Goal: Task Accomplishment & Management: Use online tool/utility

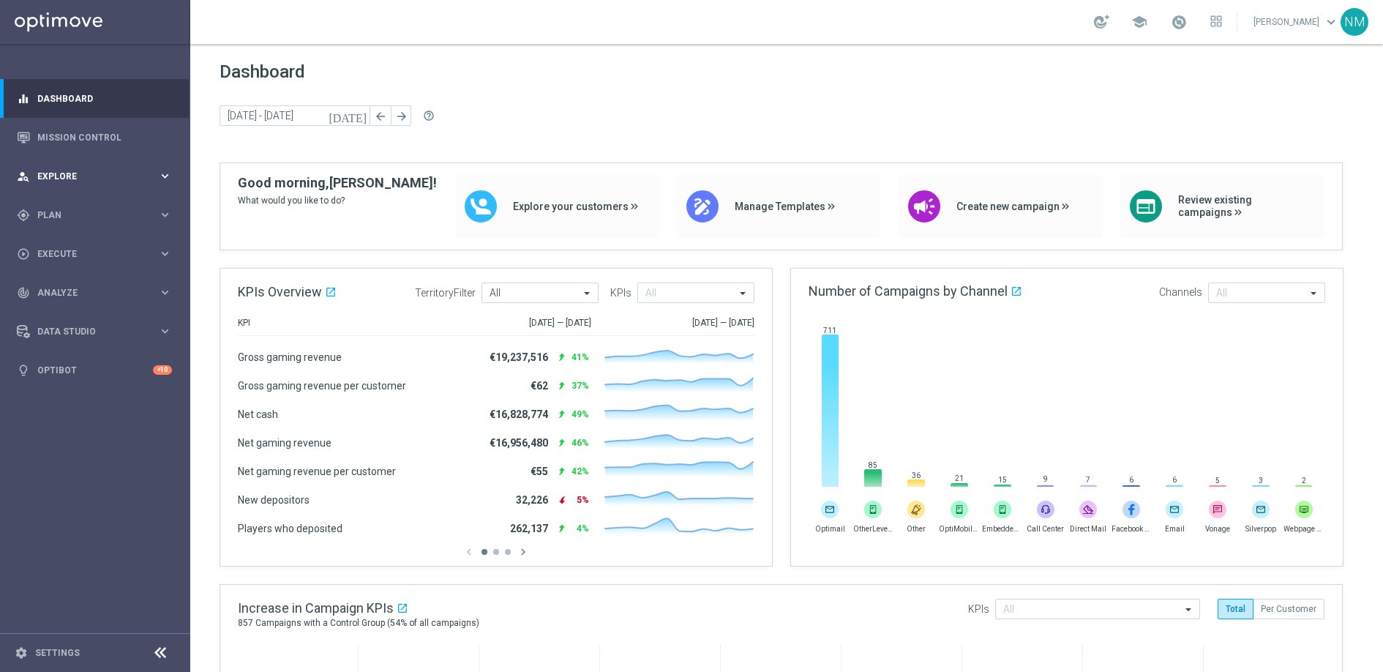
click at [97, 177] on span "Explore" at bounding box center [97, 176] width 121 height 9
click at [90, 180] on span "Explore" at bounding box center [97, 176] width 121 height 9
click at [86, 217] on span "Plan" at bounding box center [97, 215] width 121 height 9
click at [75, 242] on link "Target Groups" at bounding box center [95, 245] width 114 height 12
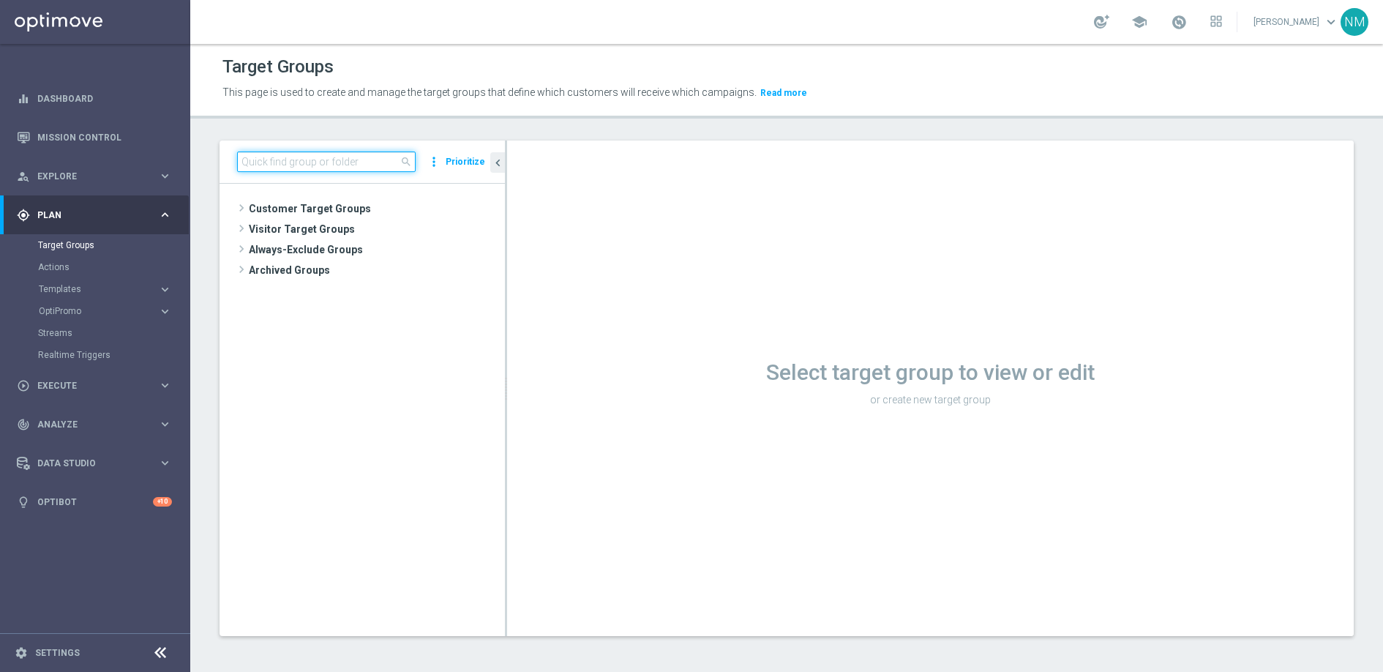
click at [328, 164] on input at bounding box center [326, 161] width 179 height 20
paste input ""UK_LOTTO_EMAIL | Social - Big Giveaway ""
click at [239, 160] on input ""UK_LOTTO_EMAIL | Social - Big Giveaway" at bounding box center [326, 161] width 179 height 20
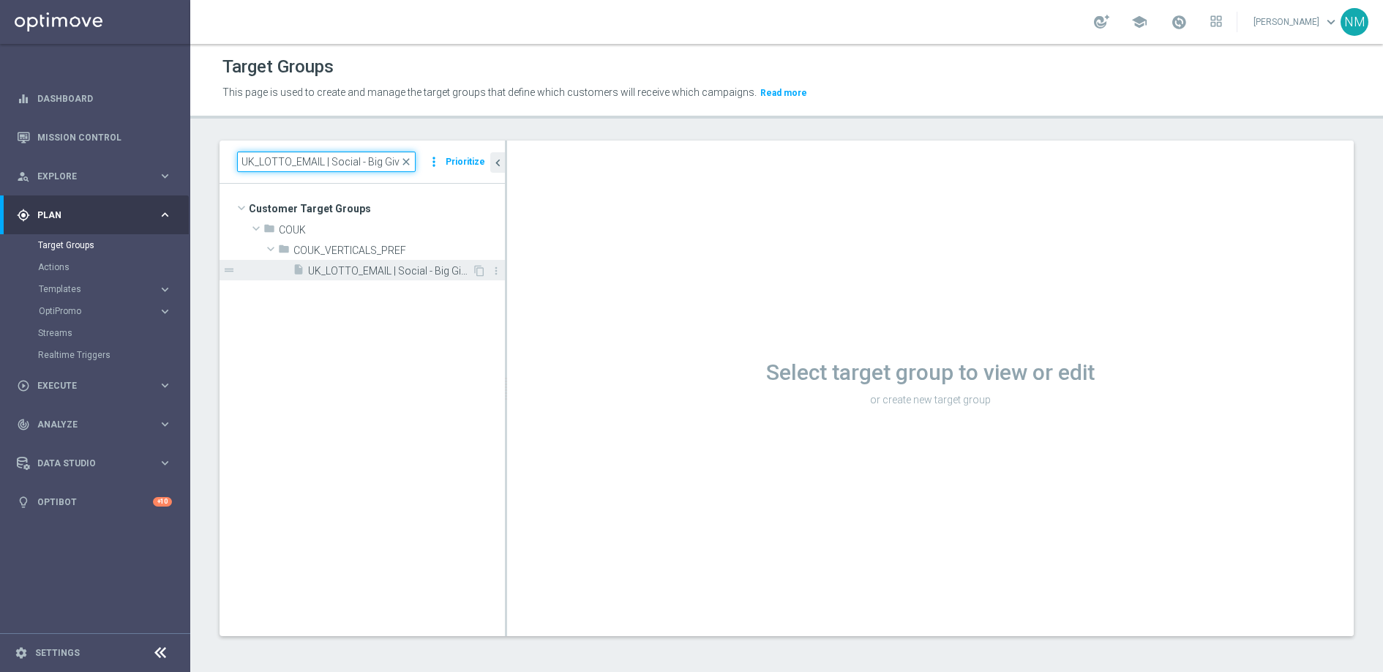
type input "UK_LOTTO_EMAIL | Social - Big Giveaway"
click at [352, 265] on span "UK_LOTTO_EMAIL | Social - Big Giveaway" at bounding box center [390, 271] width 164 height 12
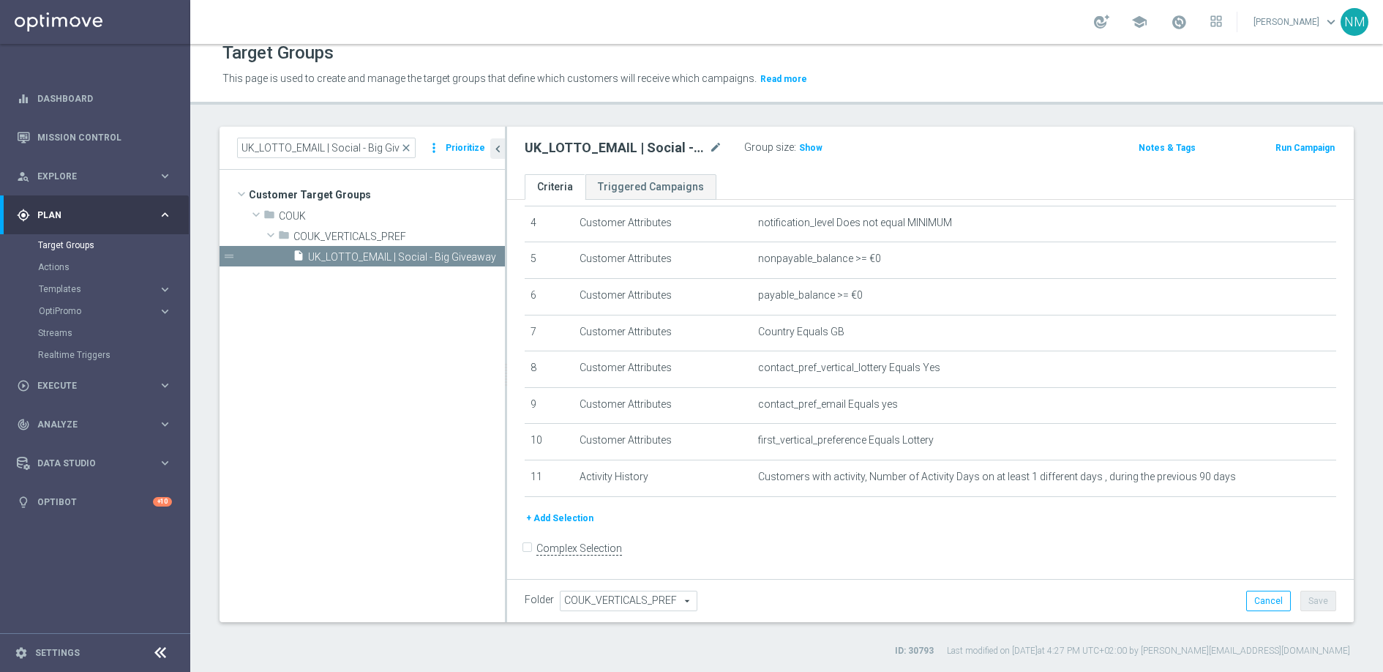
scroll to position [11, 0]
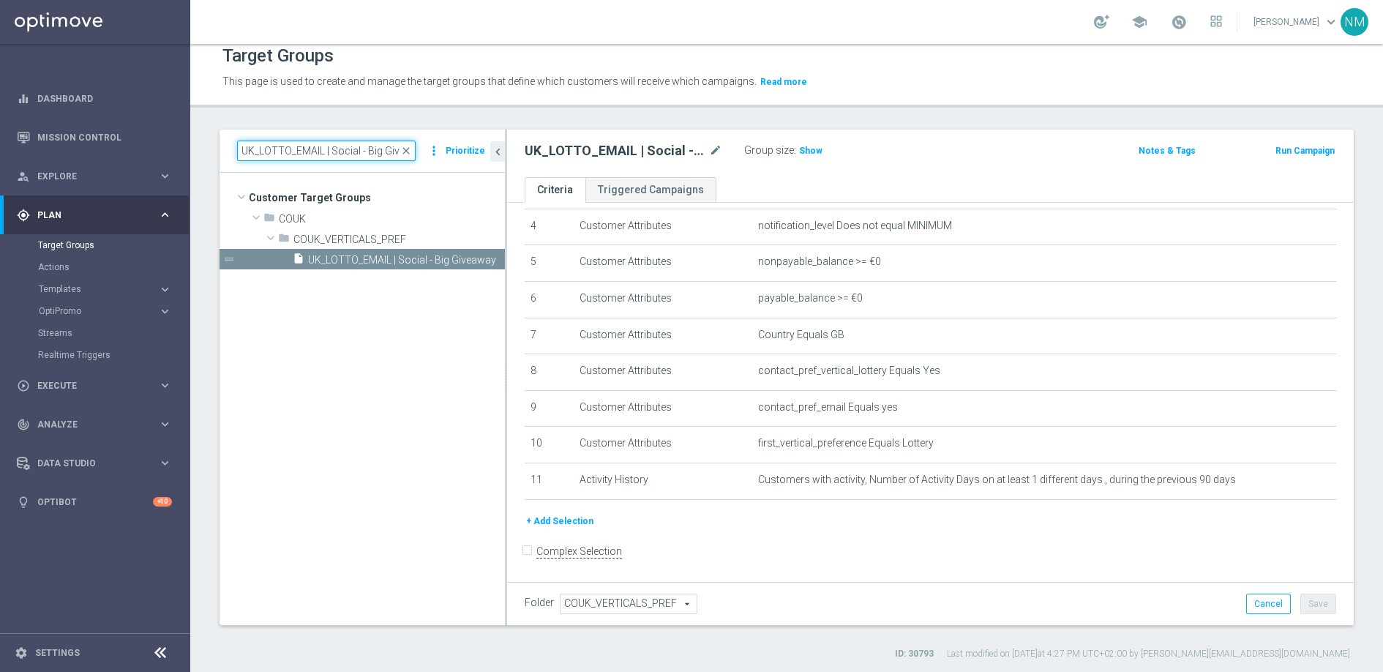
click at [337, 151] on input "UK_LOTTO_EMAIL | Social - Big Giveaway" at bounding box center [326, 151] width 179 height 20
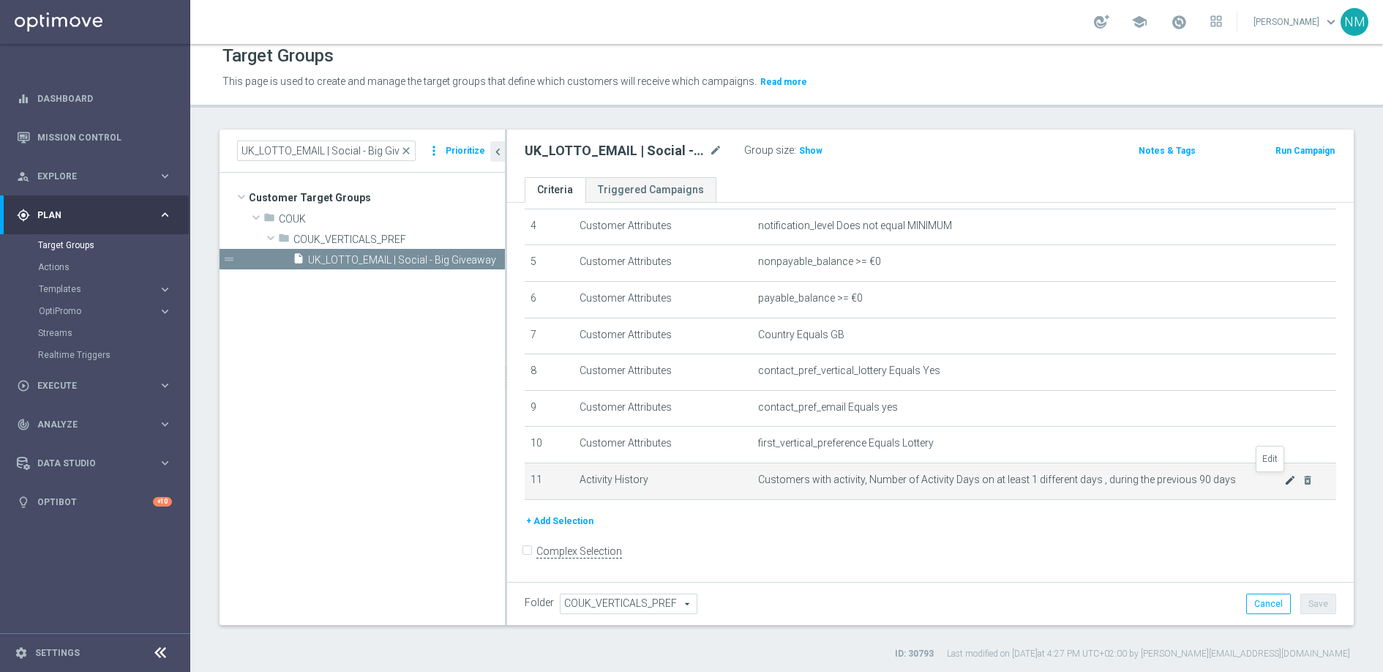
click at [1284, 482] on icon "mode_edit" at bounding box center [1290, 480] width 12 height 12
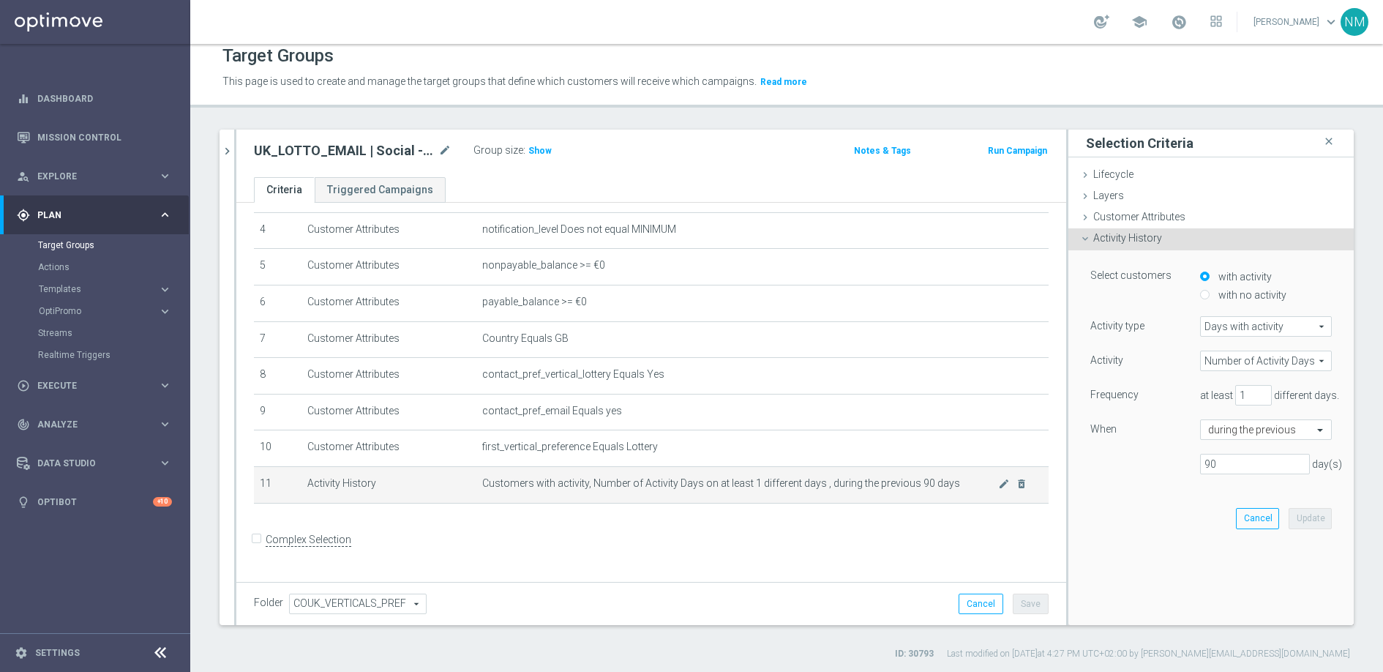
scroll to position [138, 0]
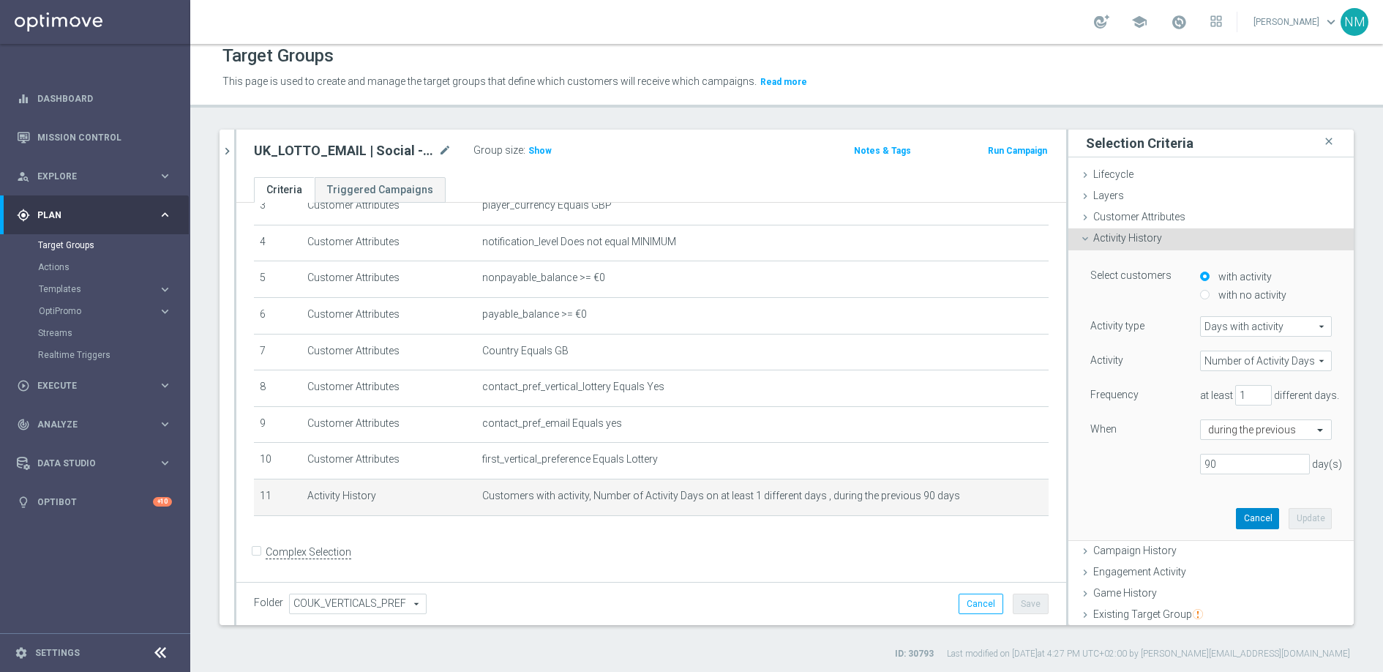
click at [1236, 527] on button "Cancel" at bounding box center [1257, 518] width 43 height 20
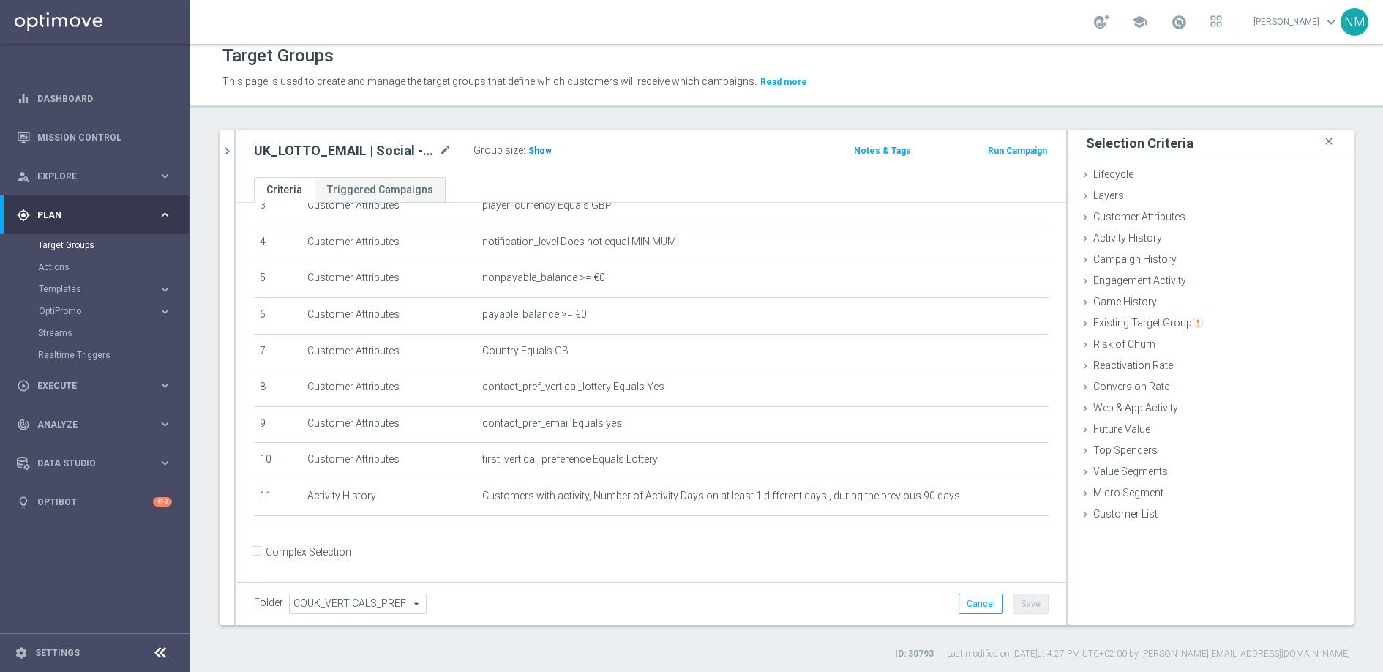
click at [541, 147] on span "Show" at bounding box center [539, 151] width 23 height 10
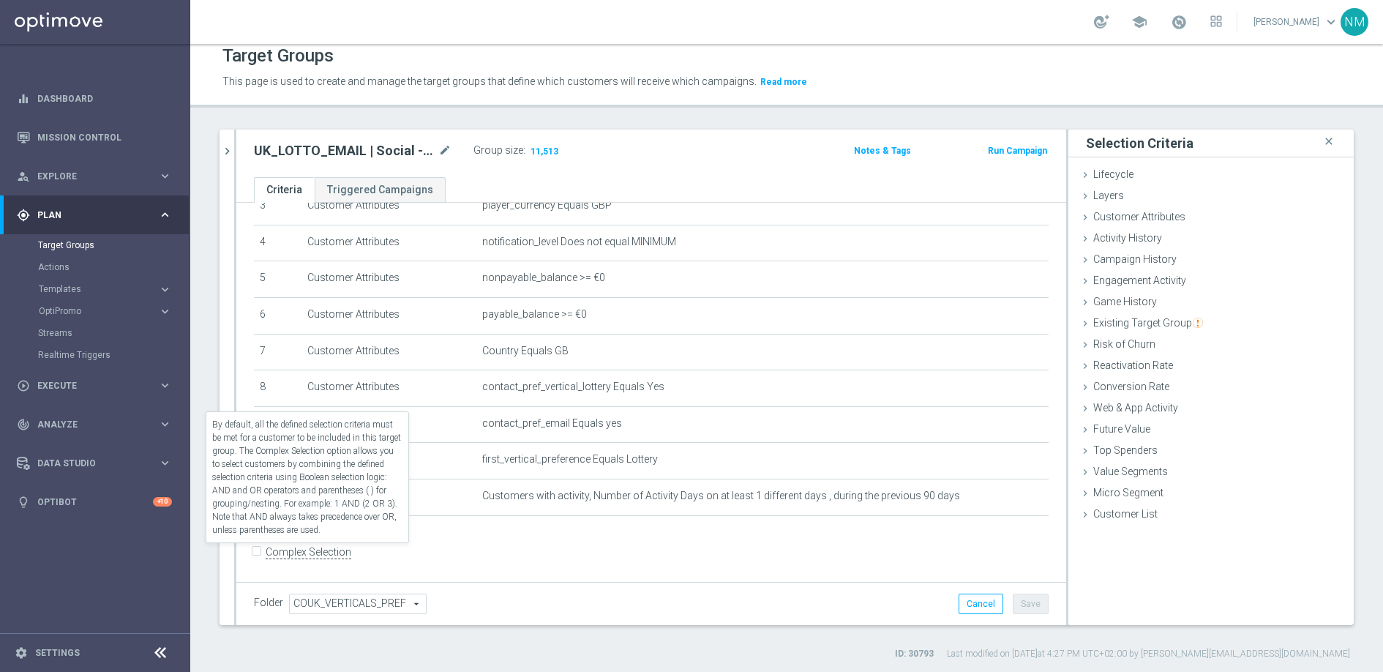
scroll to position [14, 0]
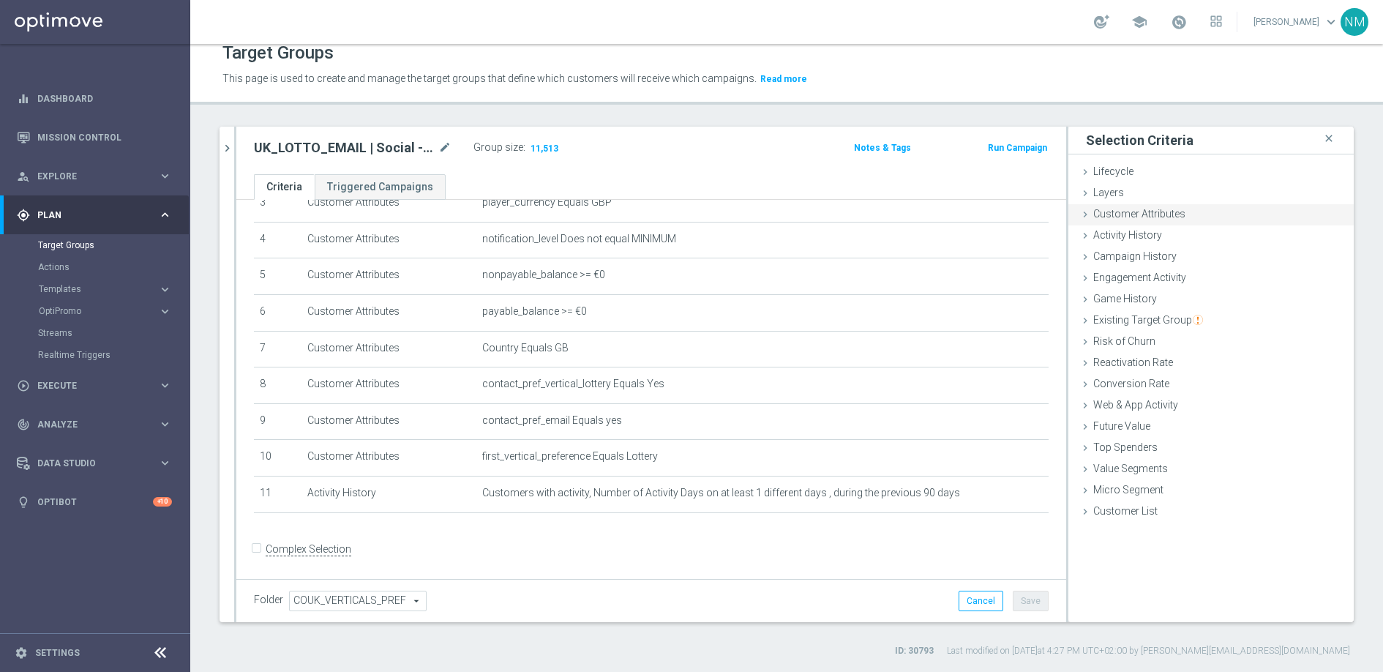
click at [1113, 211] on span "Customer Attributes" at bounding box center [1139, 214] width 92 height 12
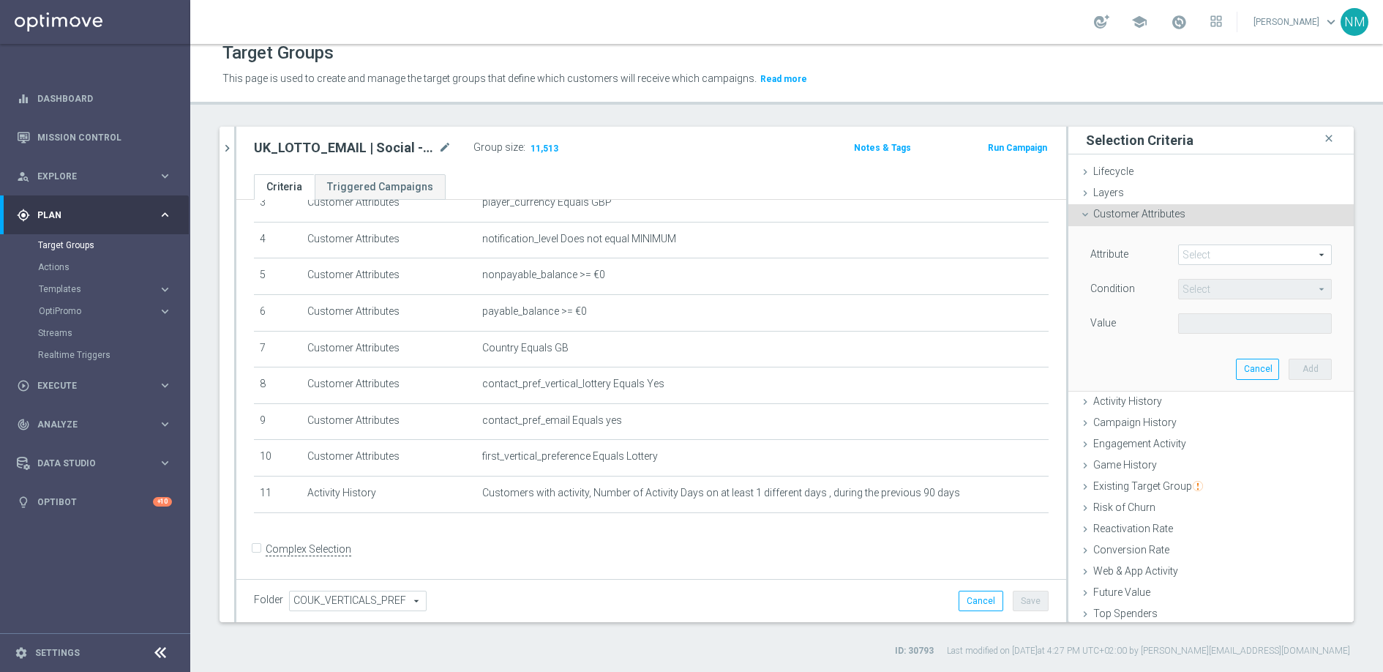
click at [1198, 253] on span at bounding box center [1255, 254] width 152 height 19
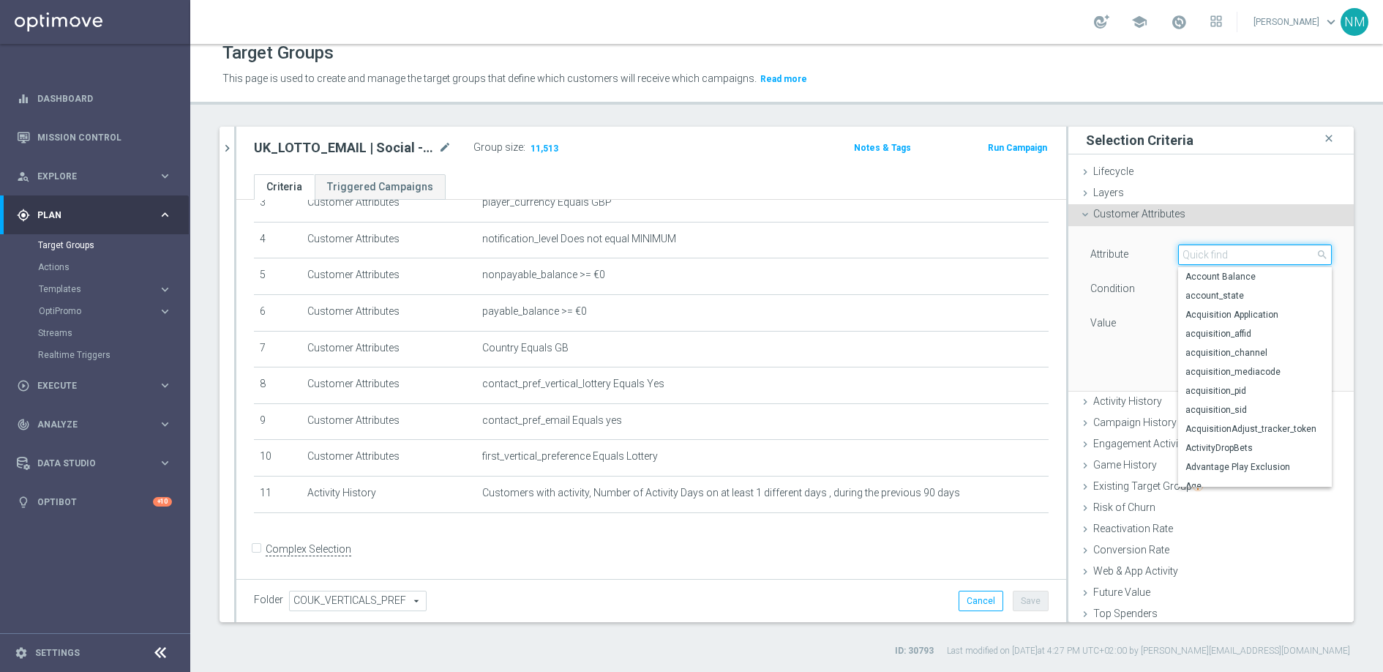
click at [1190, 255] on input "search" at bounding box center [1255, 254] width 154 height 20
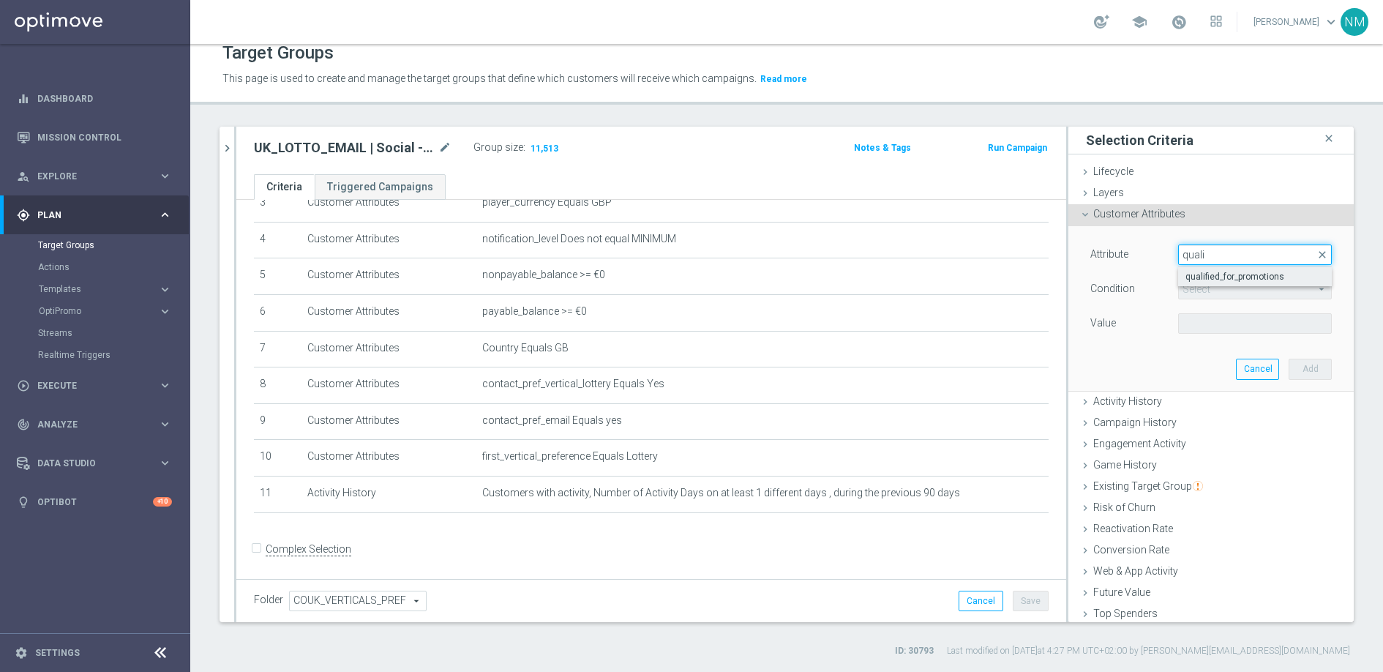
type input "quali"
click at [1225, 283] on label "qualified_for_promotions" at bounding box center [1255, 276] width 154 height 19
type input "qualified_for_promotions"
type input "Equals"
click at [1213, 325] on span at bounding box center [1255, 323] width 152 height 19
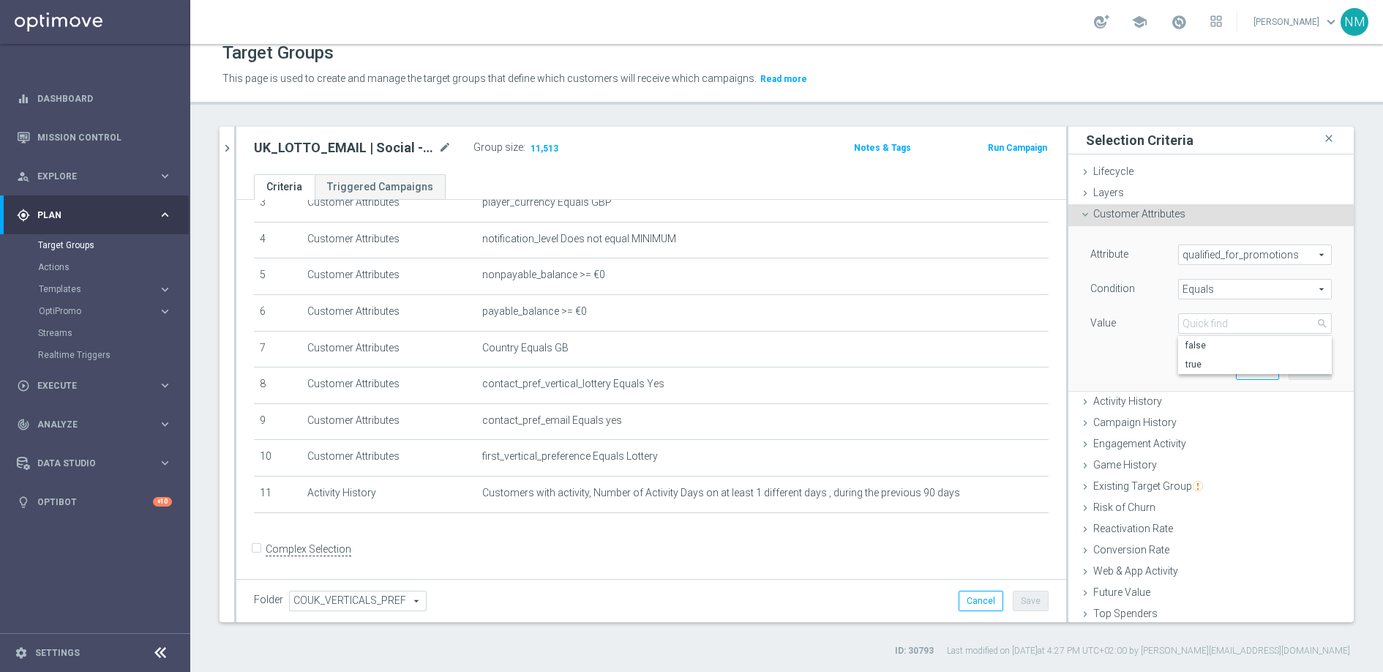
click at [1202, 363] on span "true" at bounding box center [1255, 365] width 139 height 12
type input "true"
click at [1309, 373] on button "Add" at bounding box center [1310, 369] width 43 height 20
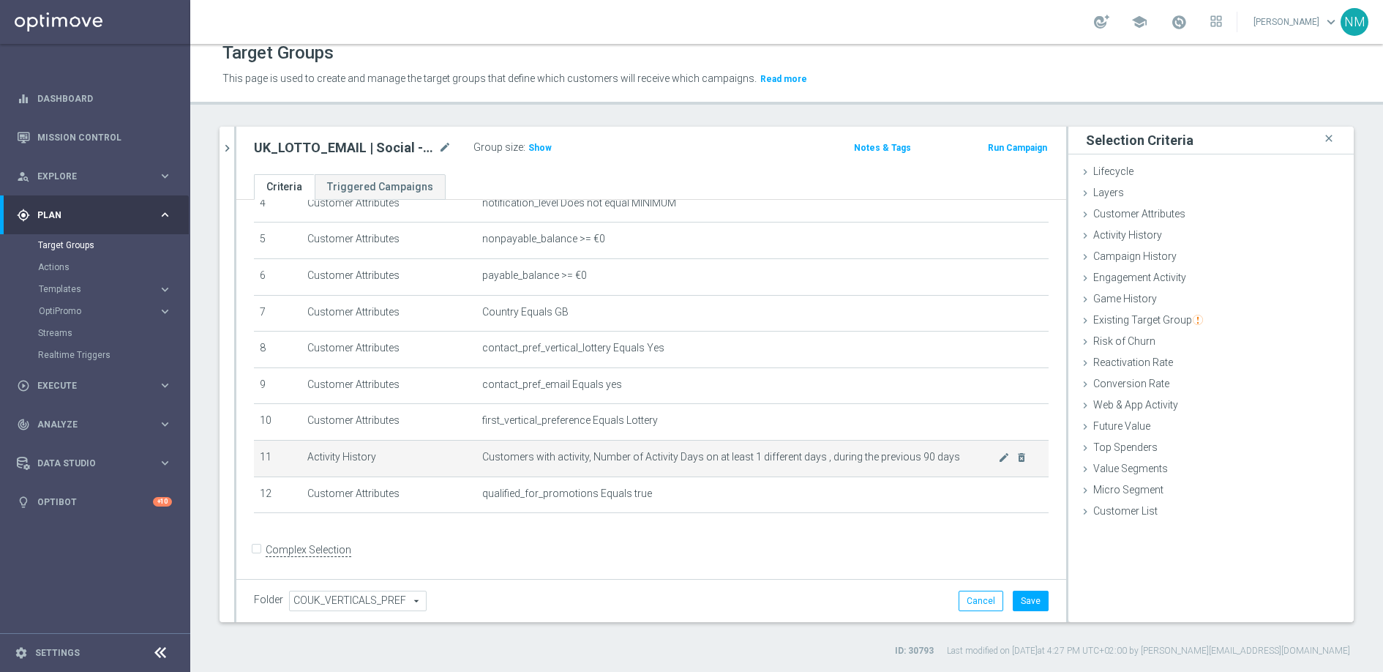
scroll to position [175, 0]
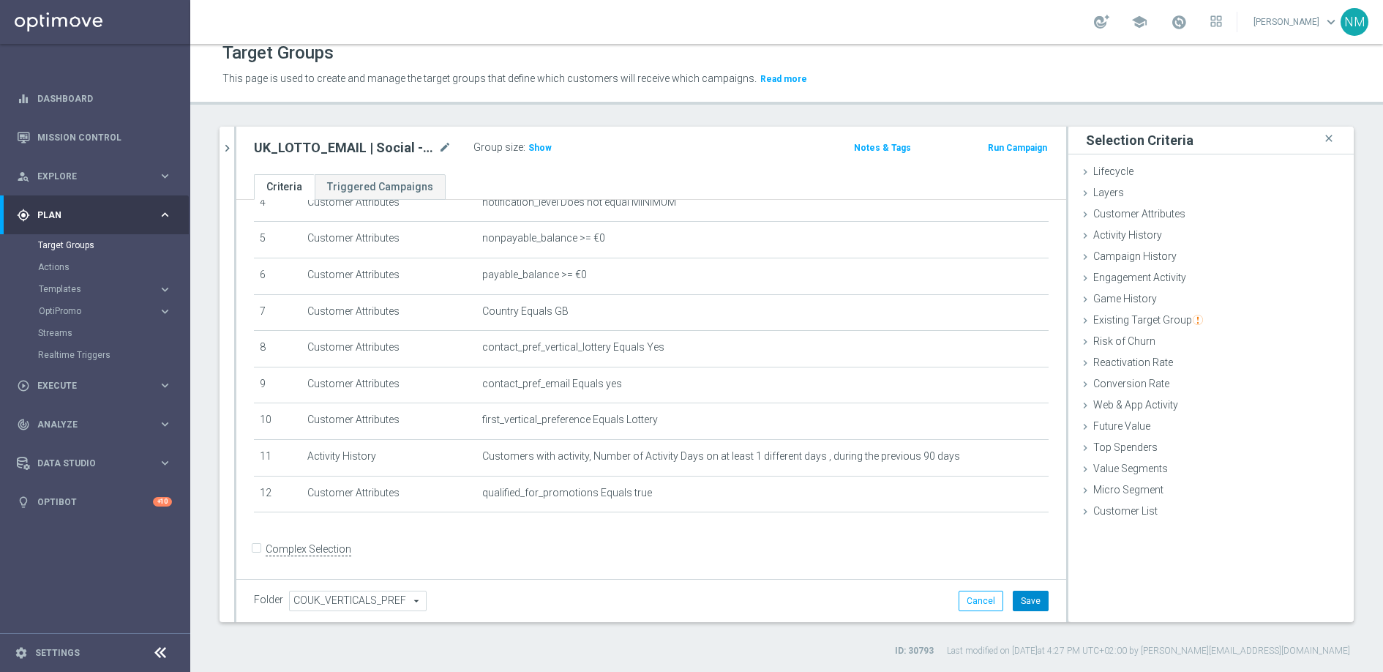
drag, startPoint x: 1029, startPoint y: 607, endPoint x: 940, endPoint y: 568, distance: 97.6
click at [1028, 607] on button "Save" at bounding box center [1031, 601] width 36 height 20
click at [542, 146] on span "Show" at bounding box center [539, 148] width 23 height 10
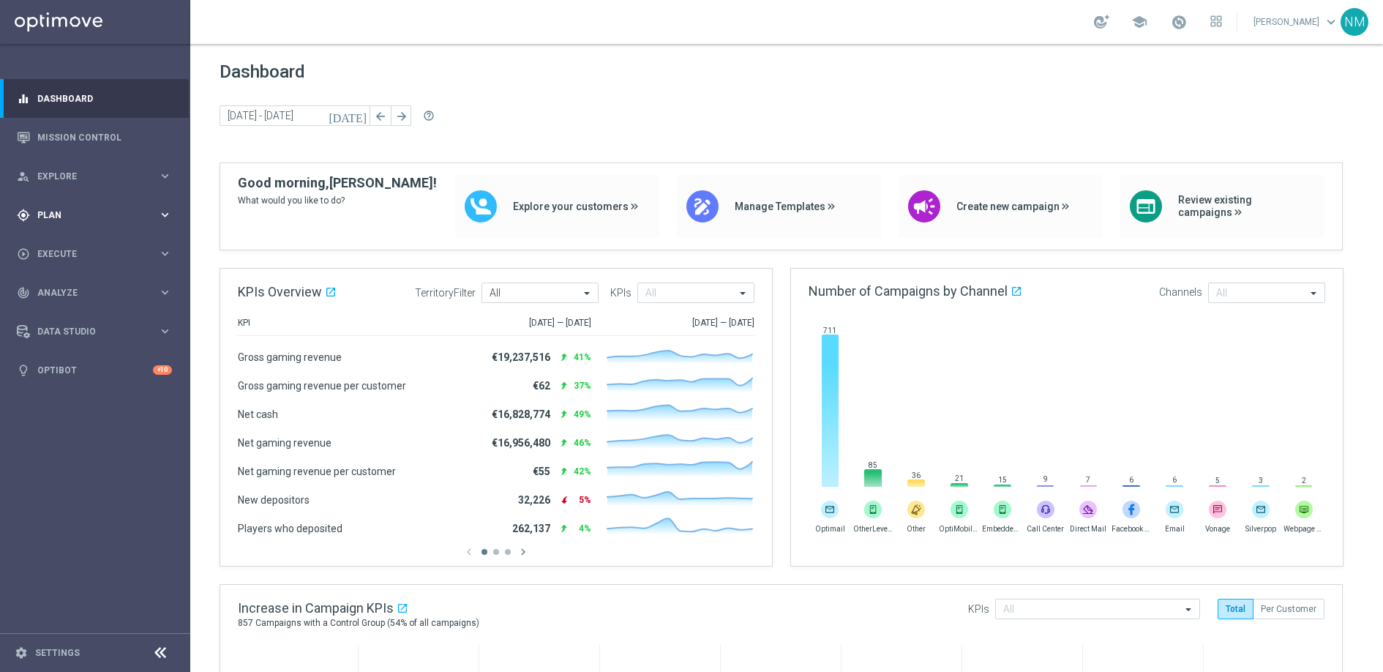
click at [68, 211] on span "Plan" at bounding box center [97, 215] width 121 height 9
click at [68, 247] on link "Target Groups" at bounding box center [95, 245] width 114 height 12
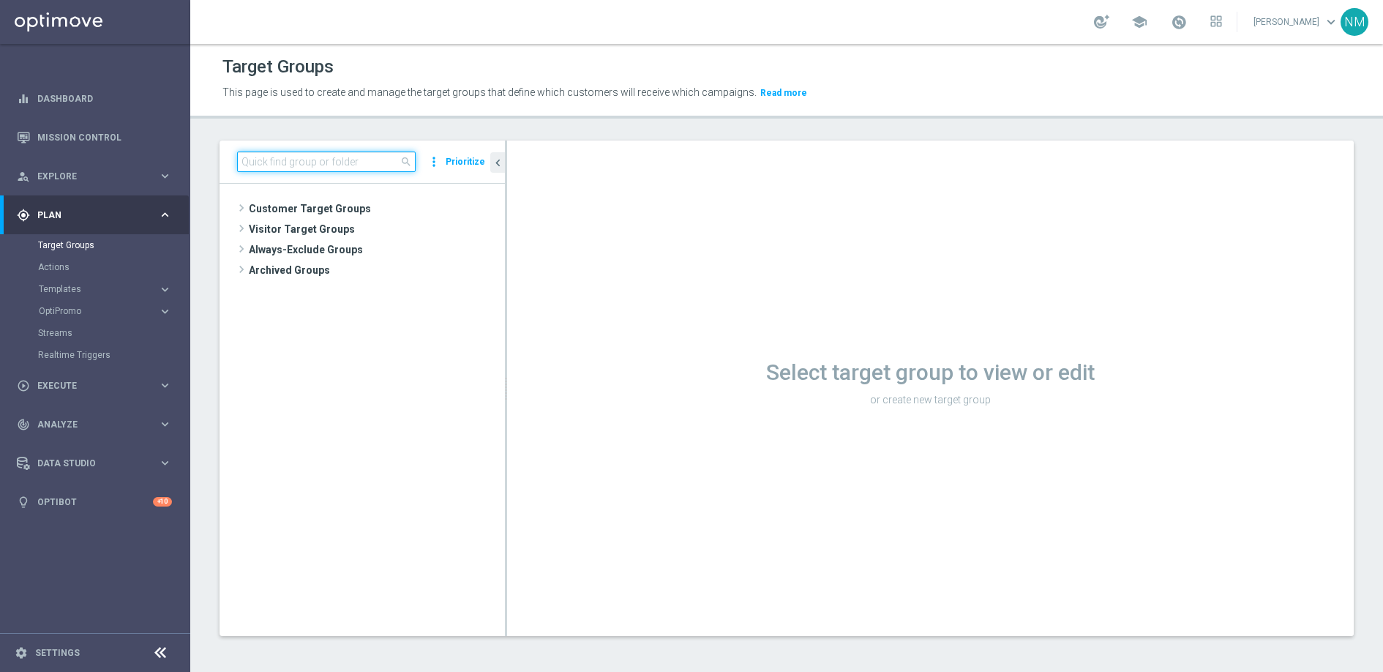
click at [332, 153] on input at bounding box center [326, 161] width 179 height 20
paste input "UK_CASINO_EMAIL | New, Active Games, Reactivated"
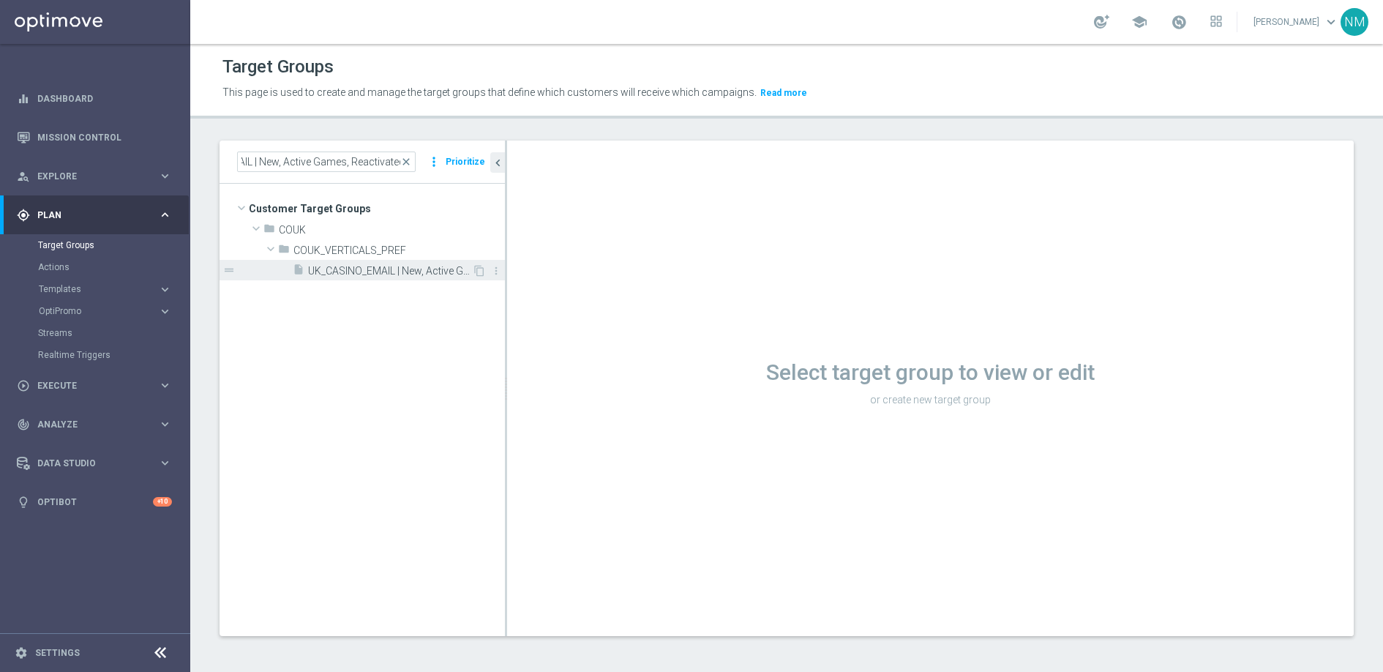
click at [407, 269] on span "UK_CASINO_EMAIL | New, Active Games, Reactivated" at bounding box center [390, 271] width 164 height 12
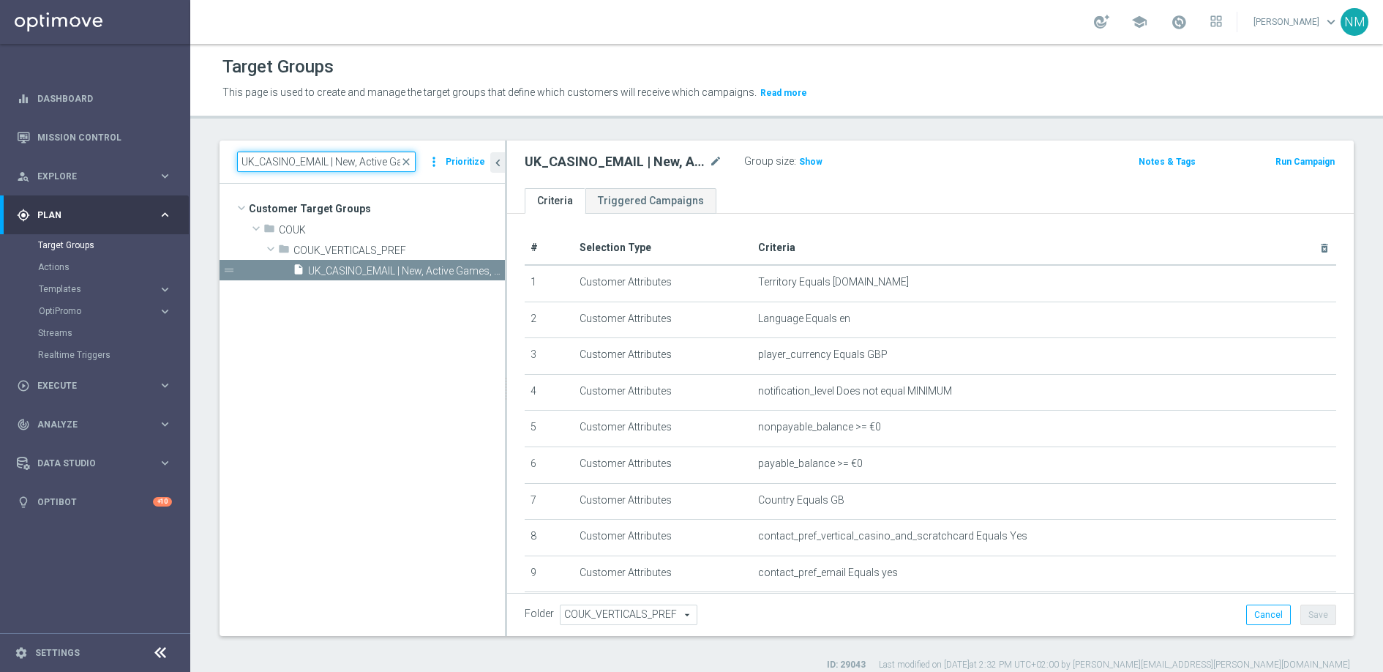
click at [332, 162] on input "UK_CASINO_EMAIL | New, Active Games, Reactivated" at bounding box center [326, 161] width 179 height 20
paste input "en_IE_TGT_ALL_EM_TAC_MIX__CASHDROP"
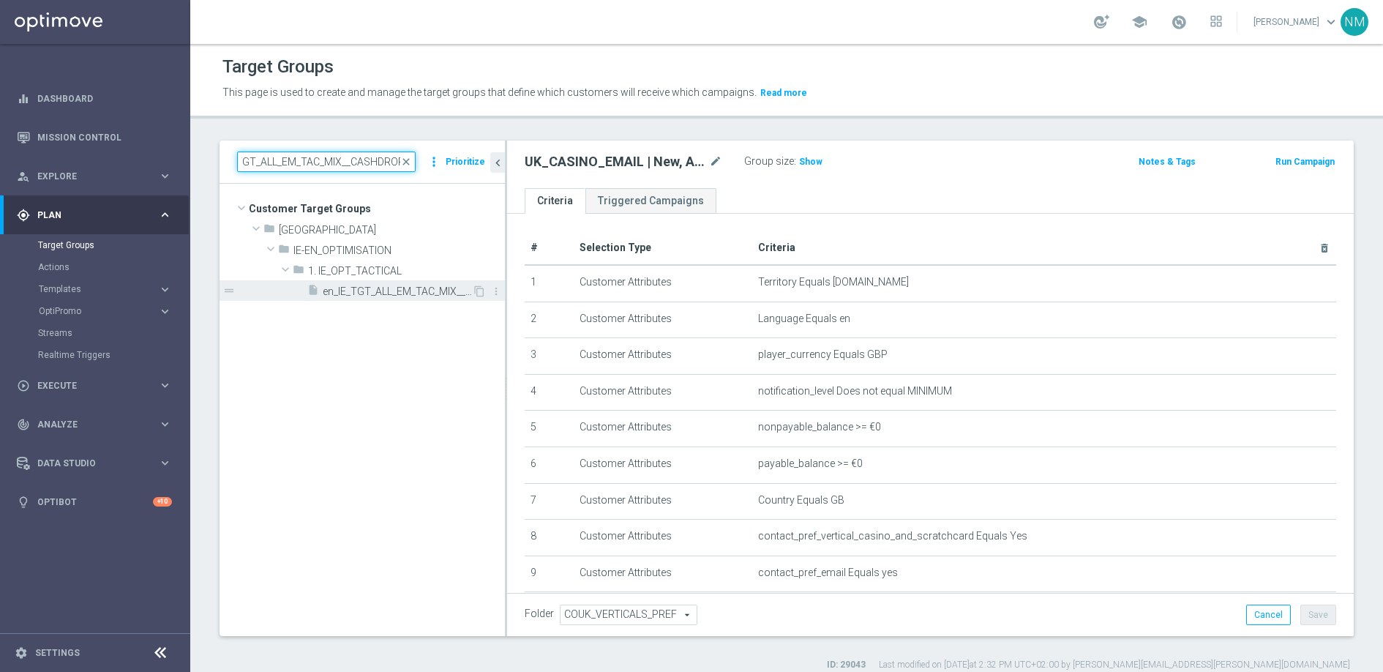
type input "en_IE_TGT_ALL_EM_TAC_MIX__CASHDROP"
click at [409, 294] on span "en_IE_TGT_ALL_EM_TAC_MIX__CASHDROP" at bounding box center [397, 291] width 149 height 12
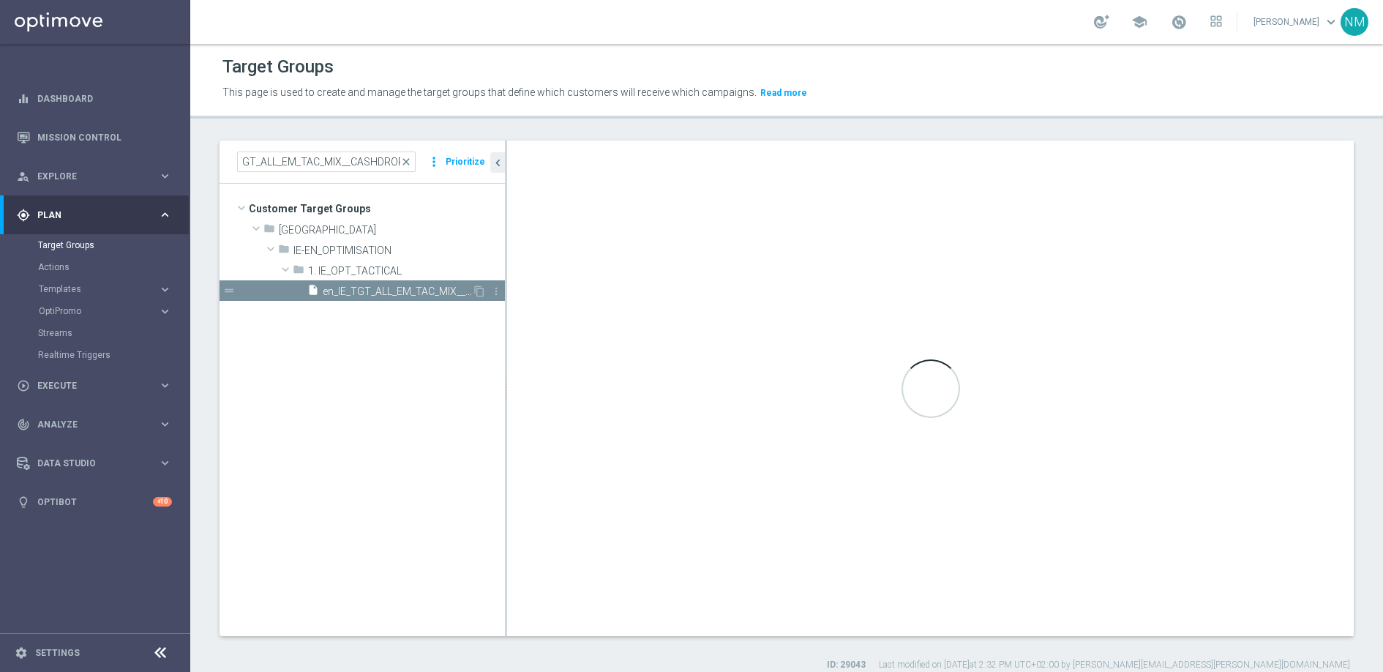
scroll to position [0, 0]
type input "1. IE_OPT_TACTICAL"
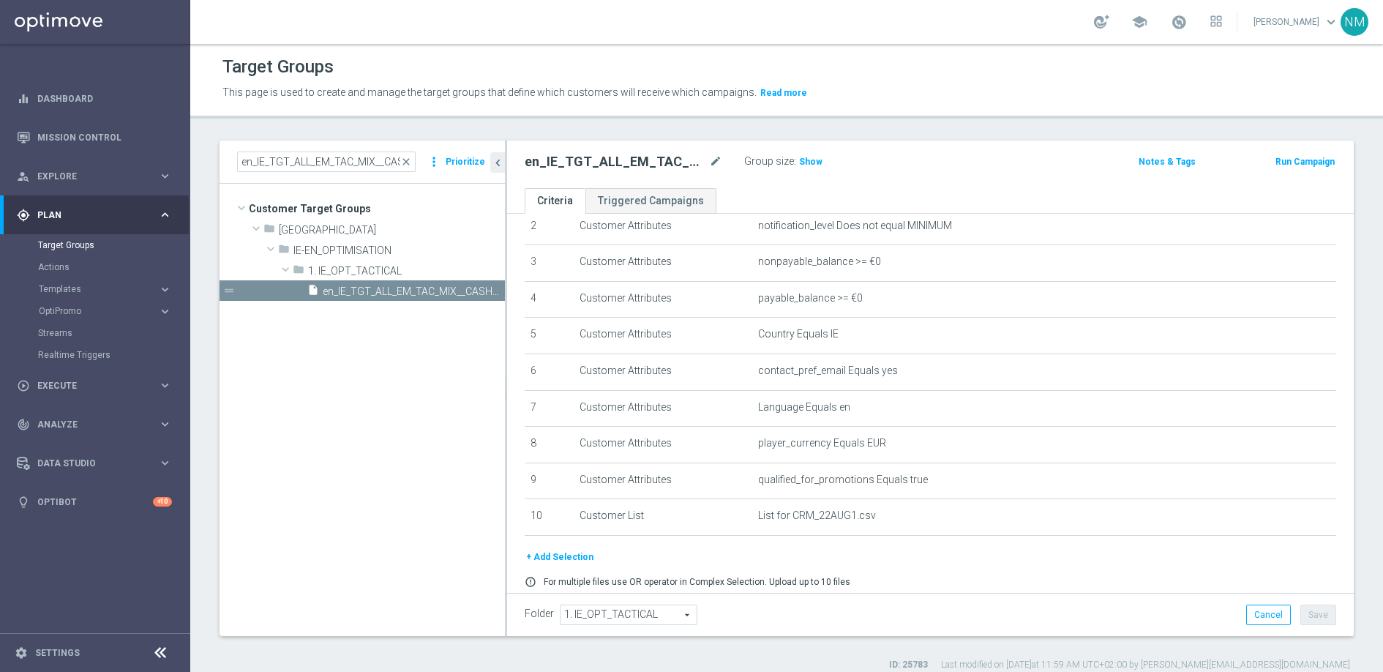
scroll to position [95, 0]
click at [478, 291] on icon "content_copy" at bounding box center [479, 291] width 12 height 12
click at [592, 160] on h2 "Copy of en_IE_TGT_ALL_EM_TAC_MIX__CASHDROP" at bounding box center [615, 162] width 181 height 18
click at [615, 160] on h2 "Copy of en_IE_TGT_ALL_EM_TAC_MIX__CASHDROP" at bounding box center [615, 162] width 181 height 18
click at [711, 164] on icon "mode_edit" at bounding box center [715, 162] width 13 height 18
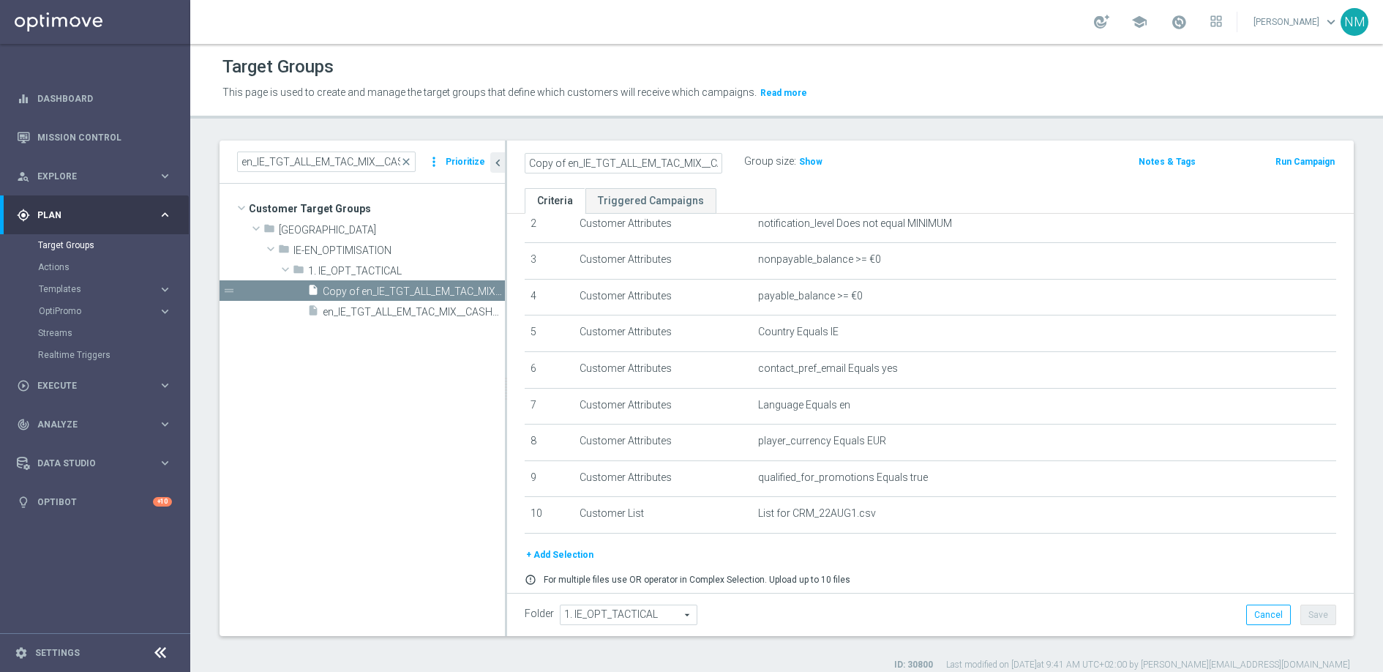
scroll to position [0, 44]
click at [640, 164] on input "Copy of en_IE_TGT_ALL_EM_TAC_MIX__CASHDROP" at bounding box center [624, 163] width 198 height 20
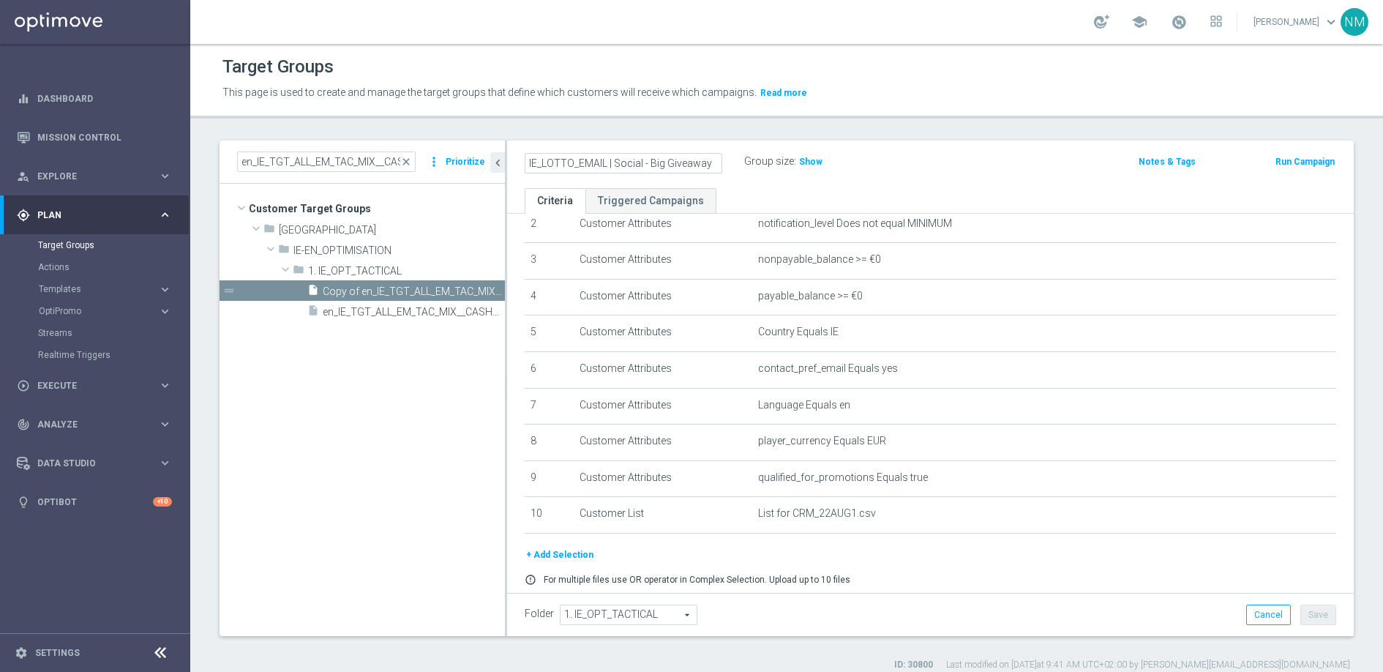
type input "IE_LOTTO_EMAIL | Social - Big Giveaway"
click at [754, 191] on ul "Criteria Triggered Campaigns" at bounding box center [930, 201] width 847 height 26
click at [618, 162] on h2 "IE_LOTTO_EMAIL | Social - Big Giveaway" at bounding box center [615, 162] width 181 height 18
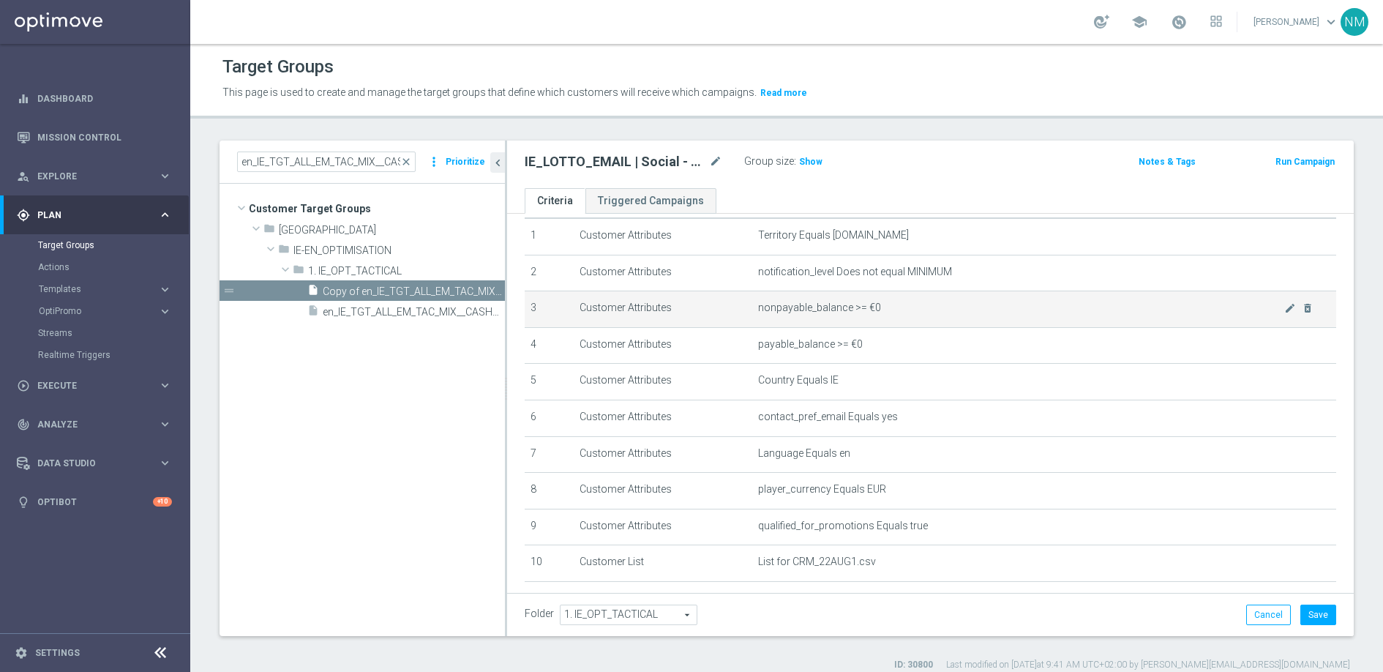
scroll to position [136, 0]
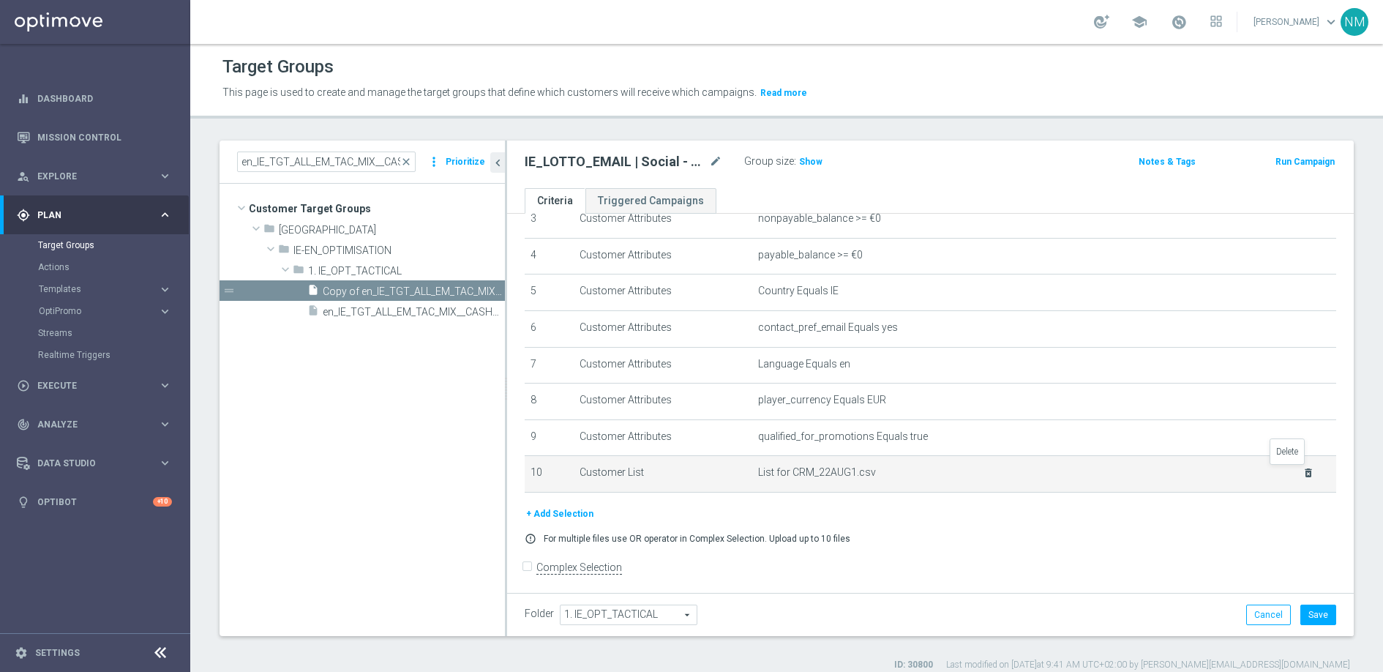
click at [1303, 473] on icon "delete_forever" at bounding box center [1309, 473] width 12 height 12
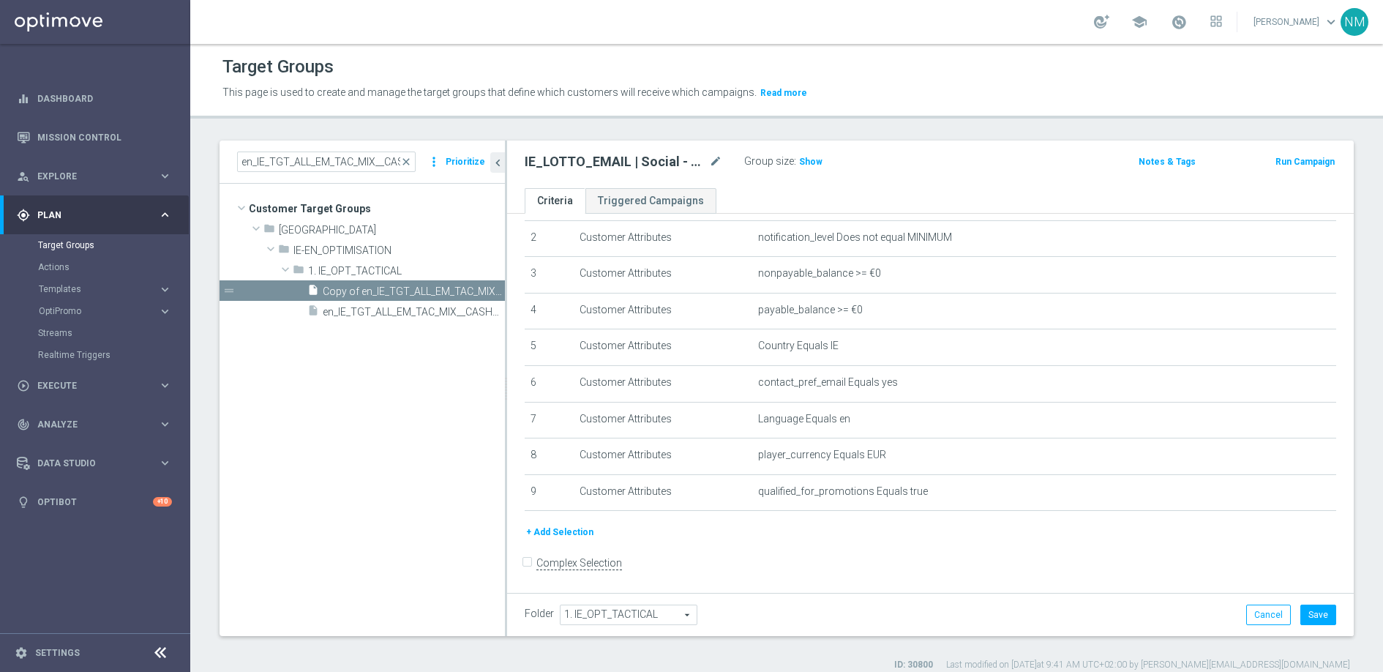
click at [567, 534] on button "+ Add Selection" at bounding box center [560, 532] width 70 height 16
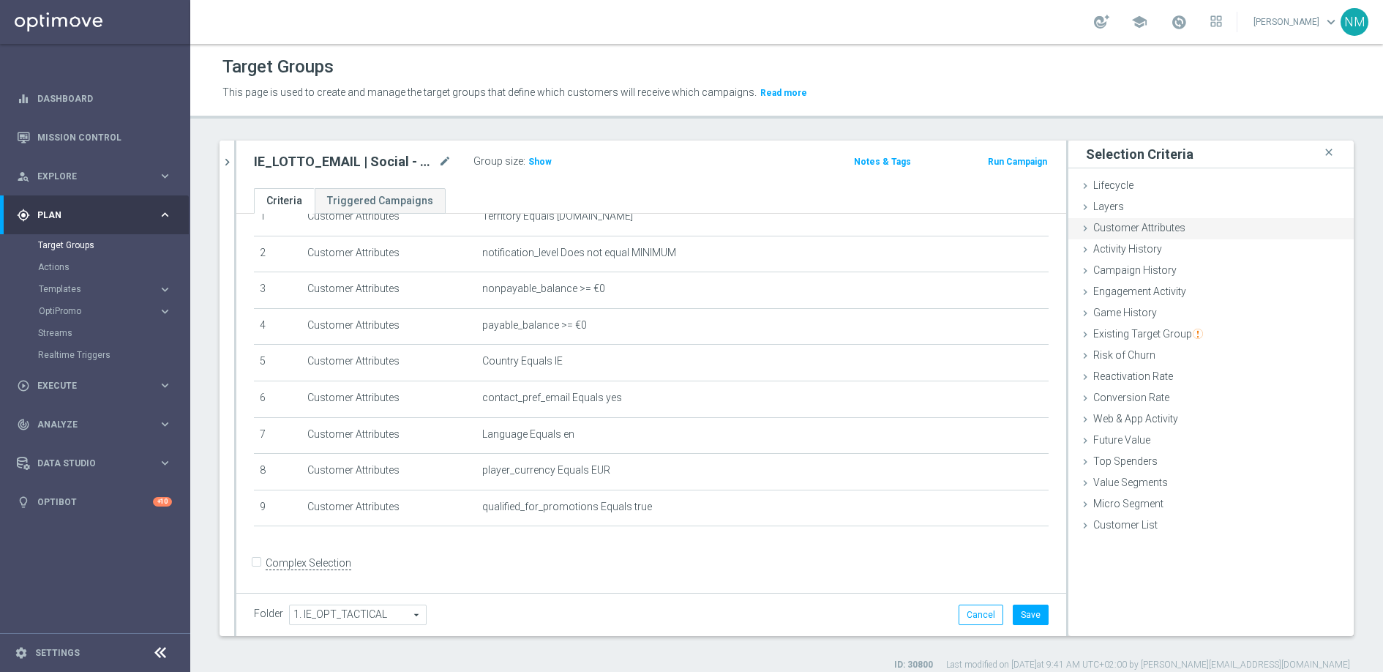
click at [1138, 223] on span "Customer Attributes" at bounding box center [1139, 228] width 92 height 12
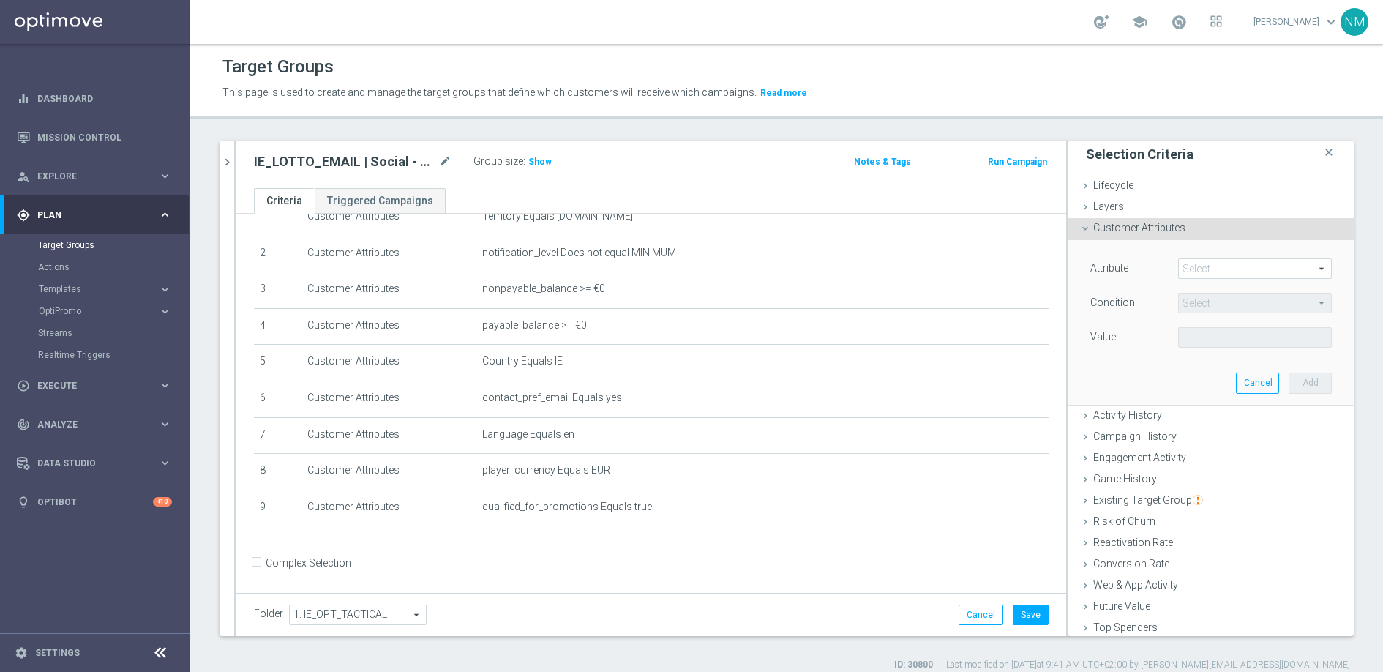
click at [1179, 266] on span at bounding box center [1255, 268] width 152 height 19
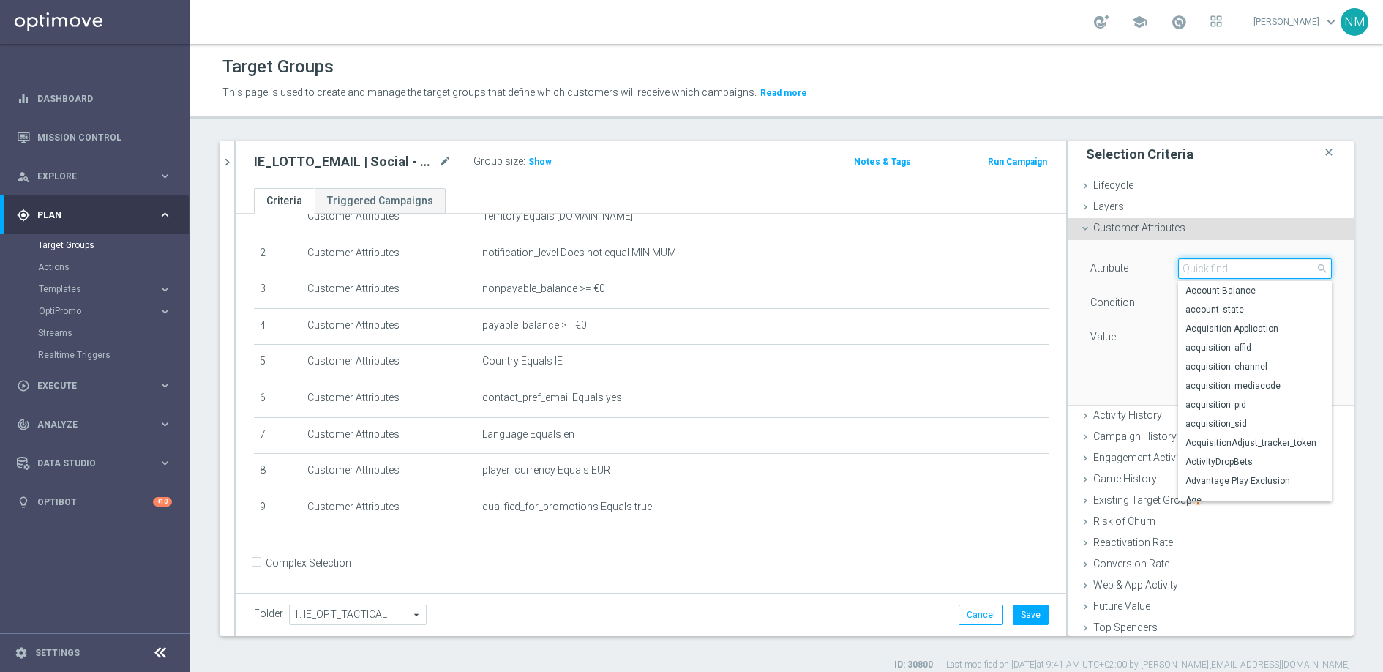
click at [1184, 269] on input "search" at bounding box center [1255, 268] width 154 height 20
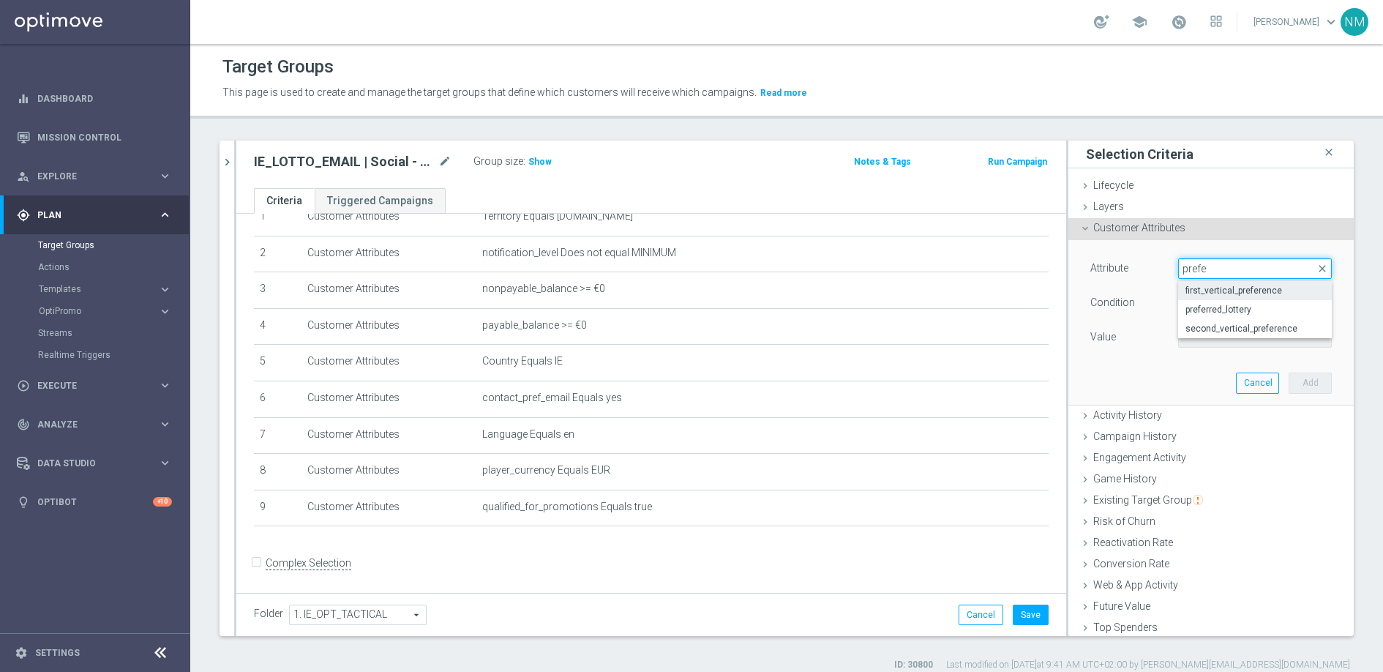
type input "prefe"
click at [1210, 293] on span "first_vertical_preference" at bounding box center [1255, 291] width 139 height 12
type input "first_vertical_preference"
type input "Equals"
click at [1207, 330] on span at bounding box center [1255, 337] width 152 height 19
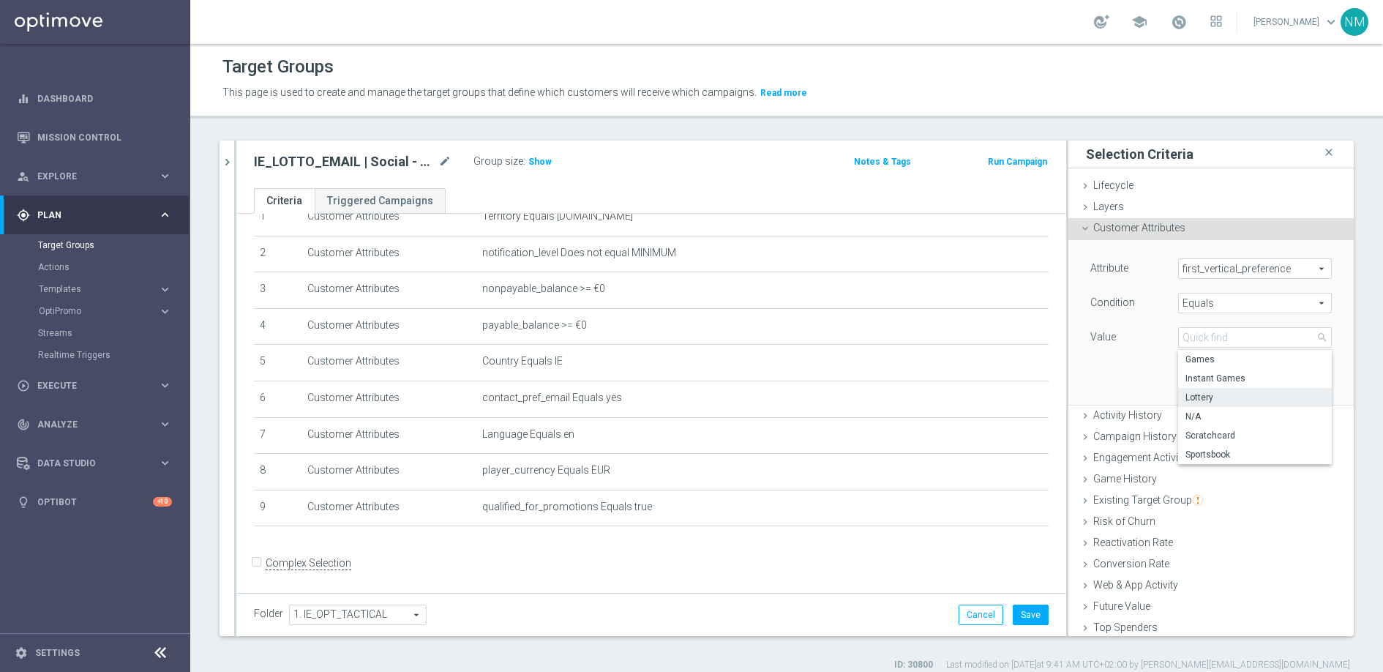
click at [1199, 402] on span "Lottery" at bounding box center [1255, 398] width 139 height 12
type input "Lottery"
click at [1296, 389] on button "Add" at bounding box center [1310, 383] width 43 height 20
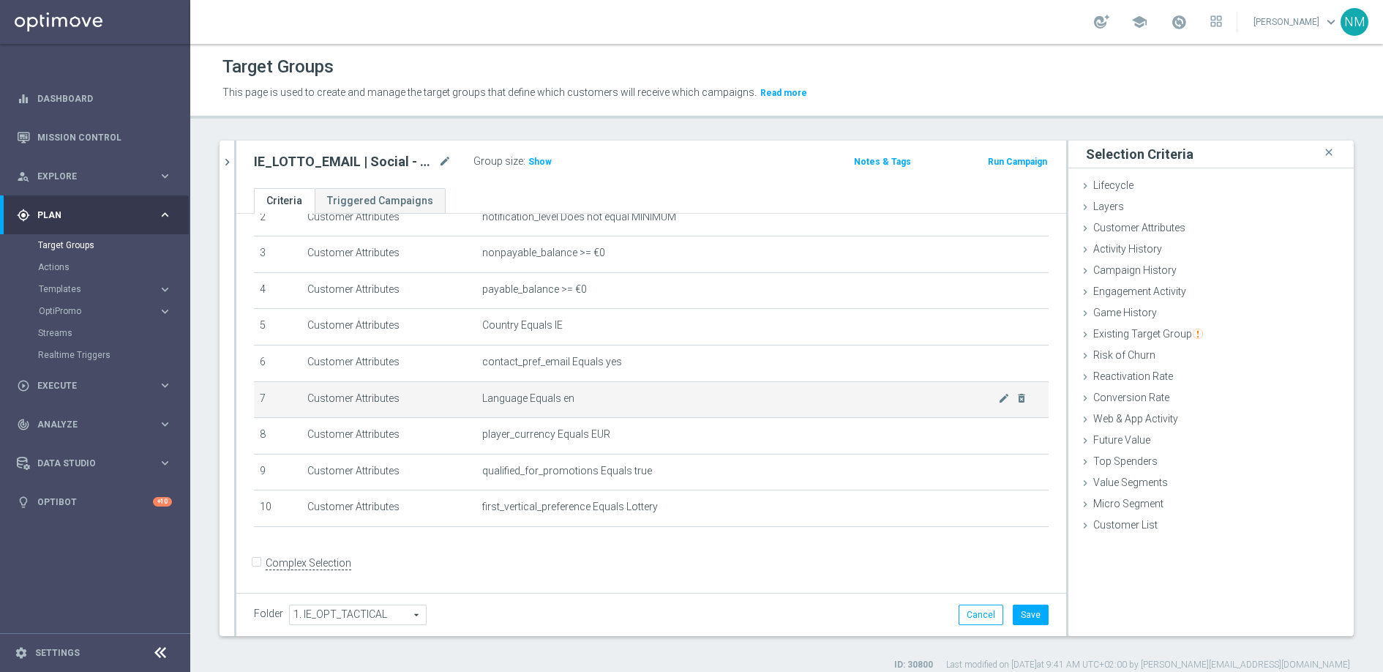
scroll to position [102, 0]
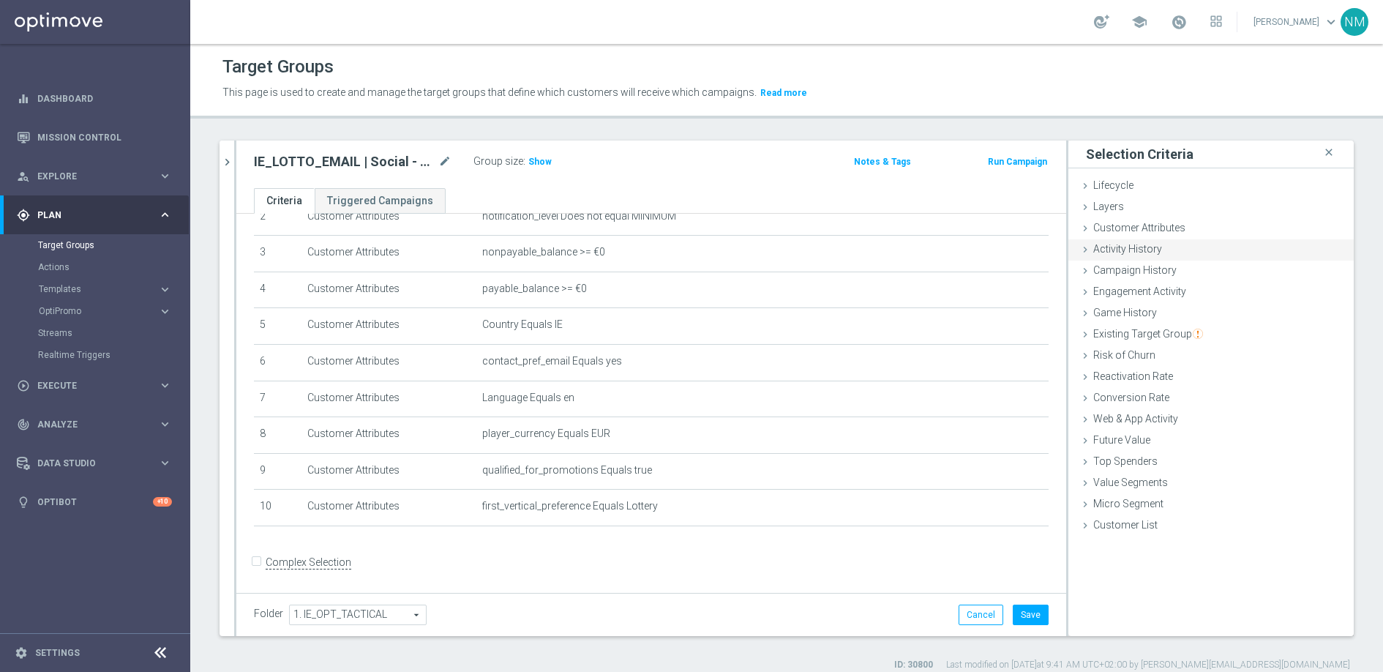
click at [1079, 247] on icon at bounding box center [1085, 250] width 12 height 12
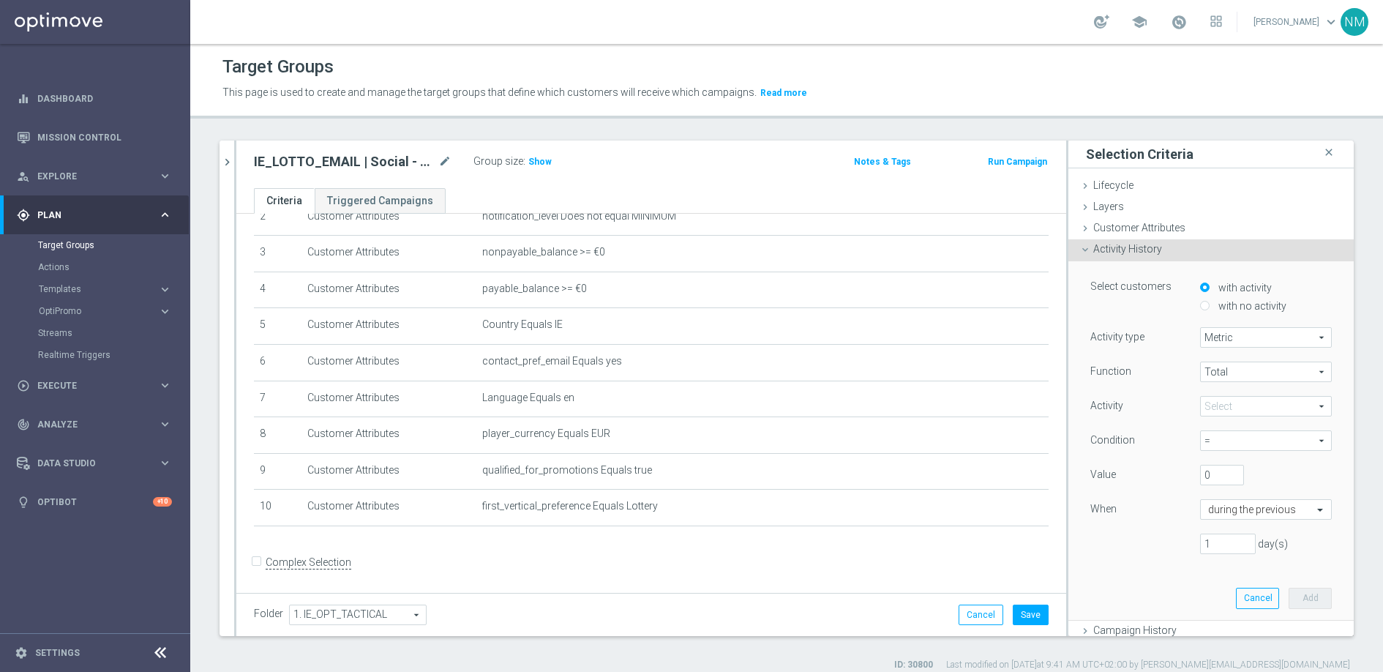
click at [1248, 339] on span "Metric" at bounding box center [1266, 337] width 130 height 19
click at [1240, 378] on span "Days with activity" at bounding box center [1266, 378] width 116 height 12
type input "Days with activity"
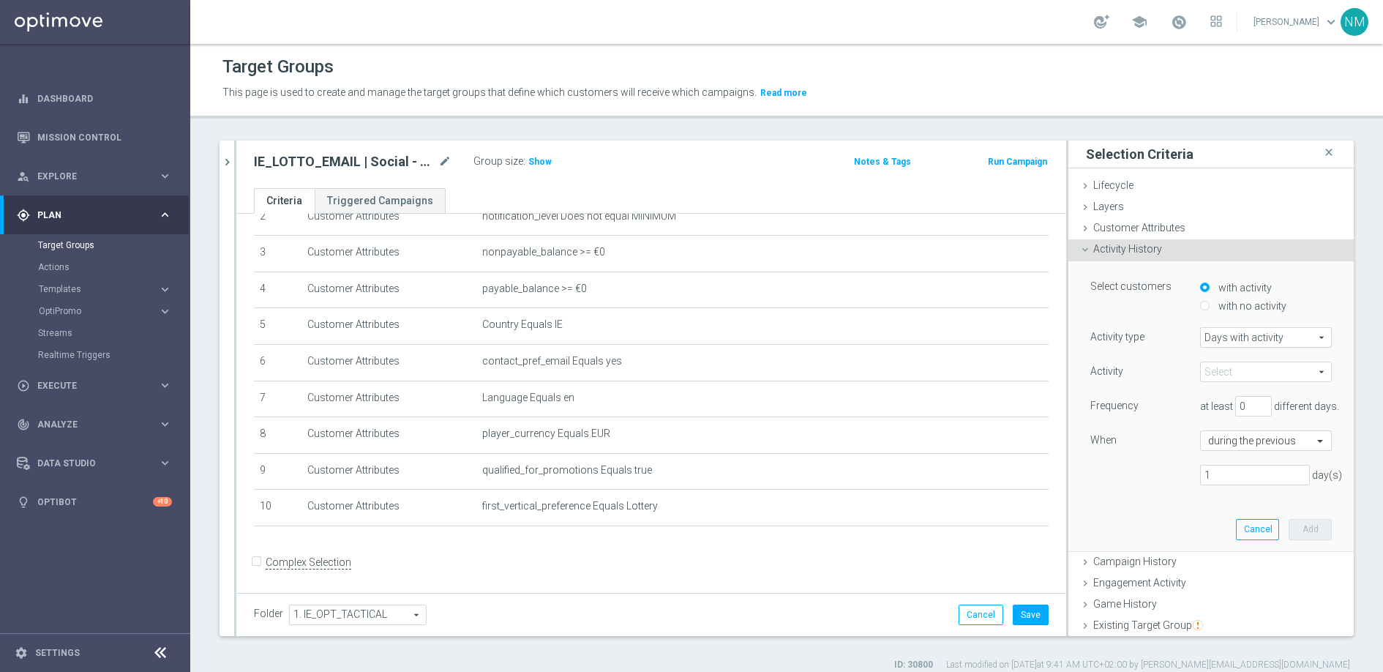
click at [1238, 373] on span at bounding box center [1266, 371] width 130 height 19
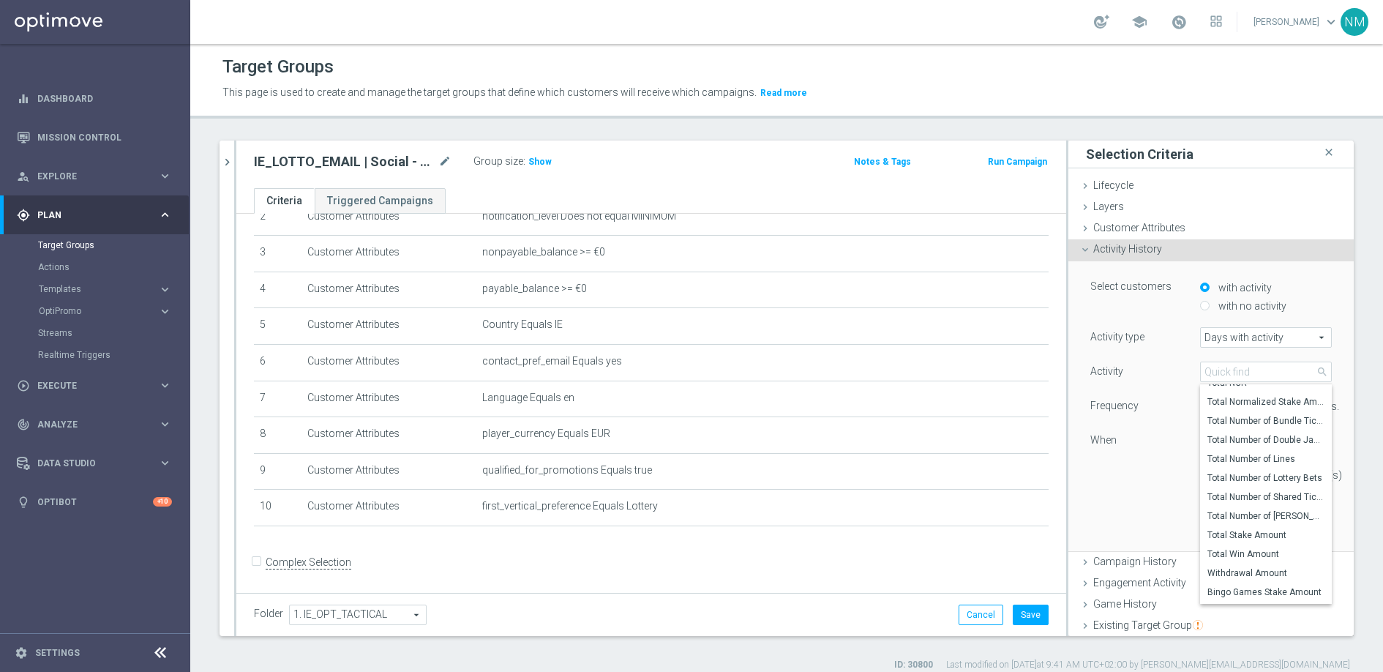
click at [1157, 487] on div "Activity Select arrow_drop_down search Total NGR Total Normalized Stake Amount …" at bounding box center [1211, 429] width 242 height 135
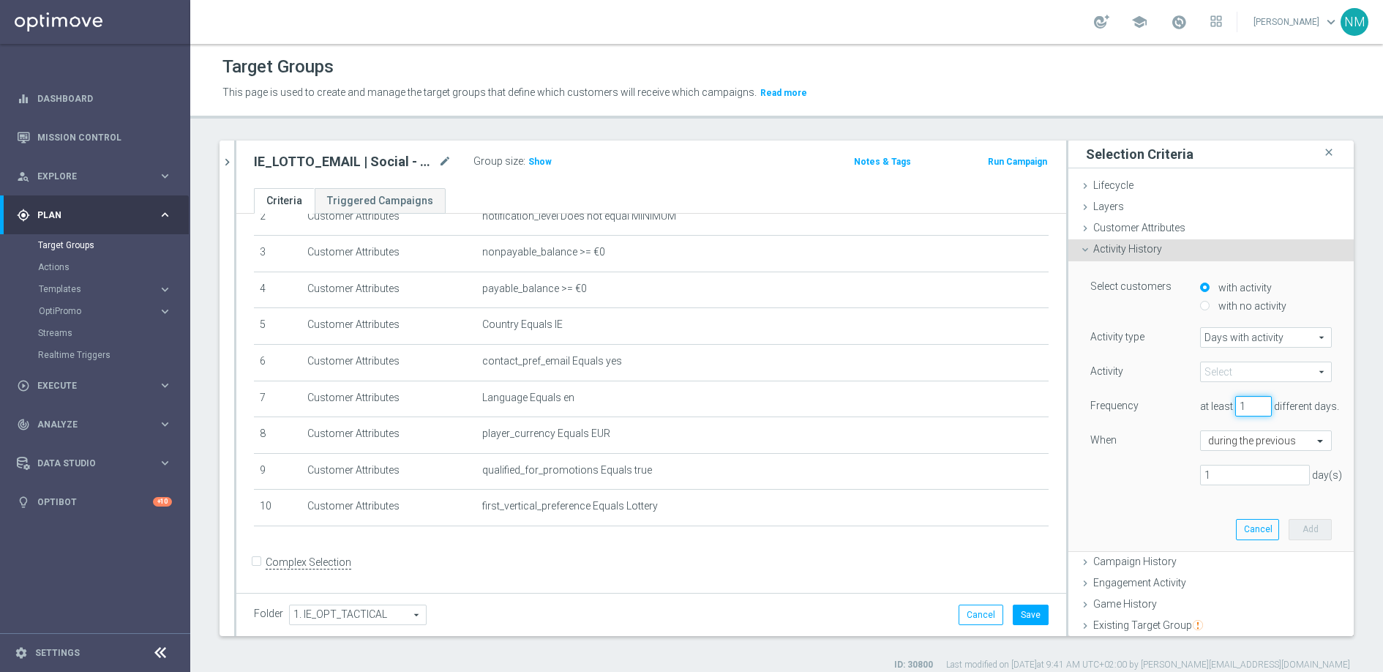
type input "1"
click at [1246, 403] on input "1" at bounding box center [1253, 406] width 37 height 20
click at [1224, 475] on input "1" at bounding box center [1255, 475] width 110 height 20
type input "90"
click at [1261, 509] on div "Select customers with activity with no activity Activity type Days with activit…" at bounding box center [1210, 405] width 263 height 289
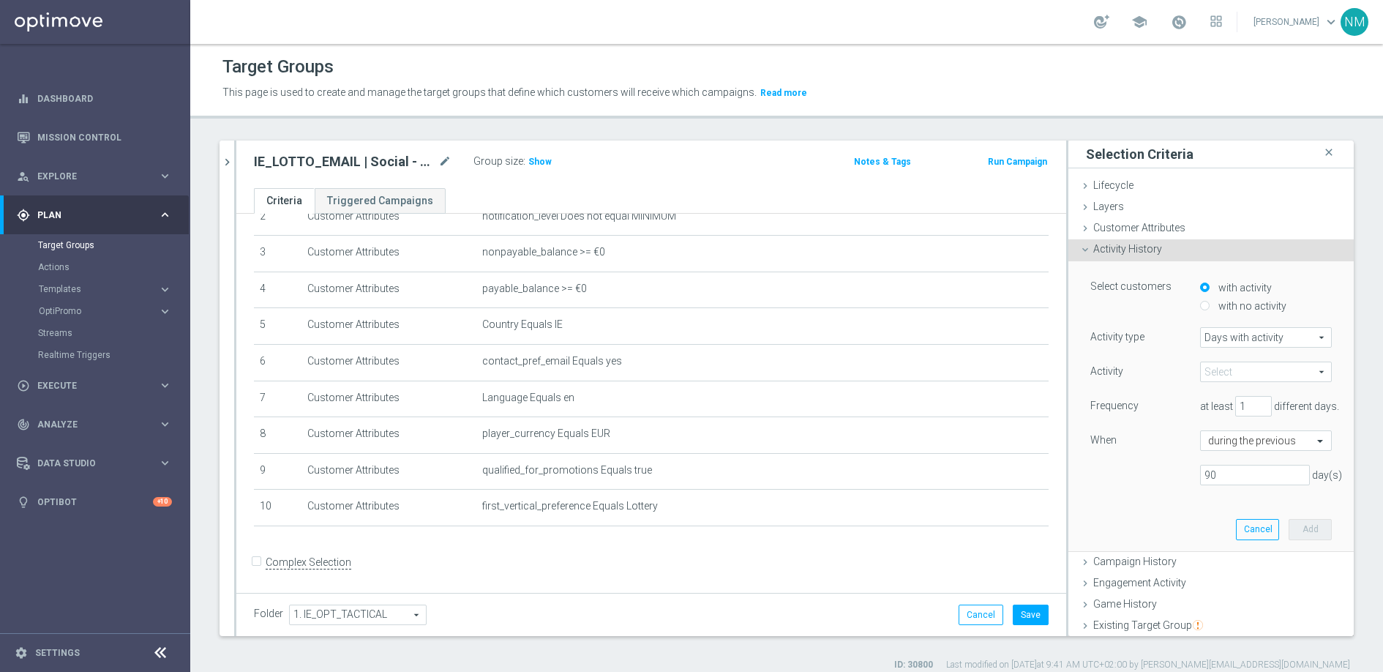
click at [1230, 369] on span at bounding box center [1266, 371] width 130 height 19
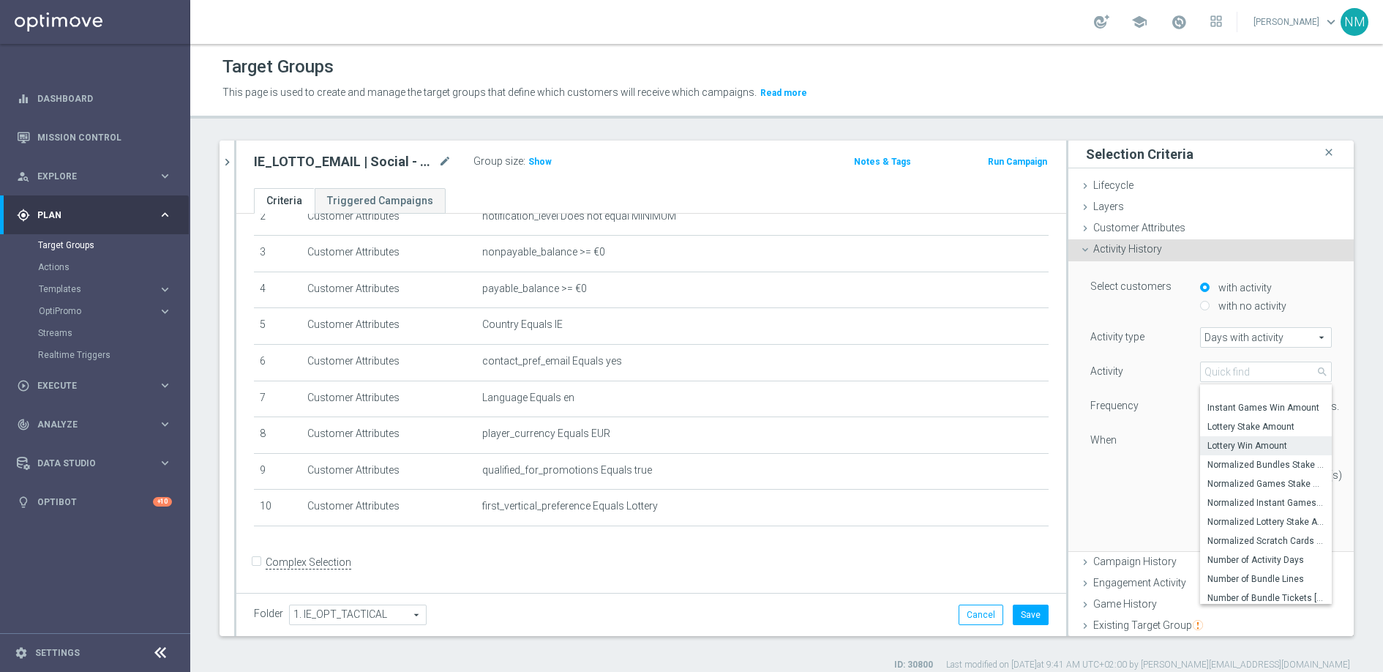
scroll to position [267, 0]
click at [1254, 493] on span "Number of Activity Days" at bounding box center [1266, 497] width 117 height 12
type input "Number of Activity Days"
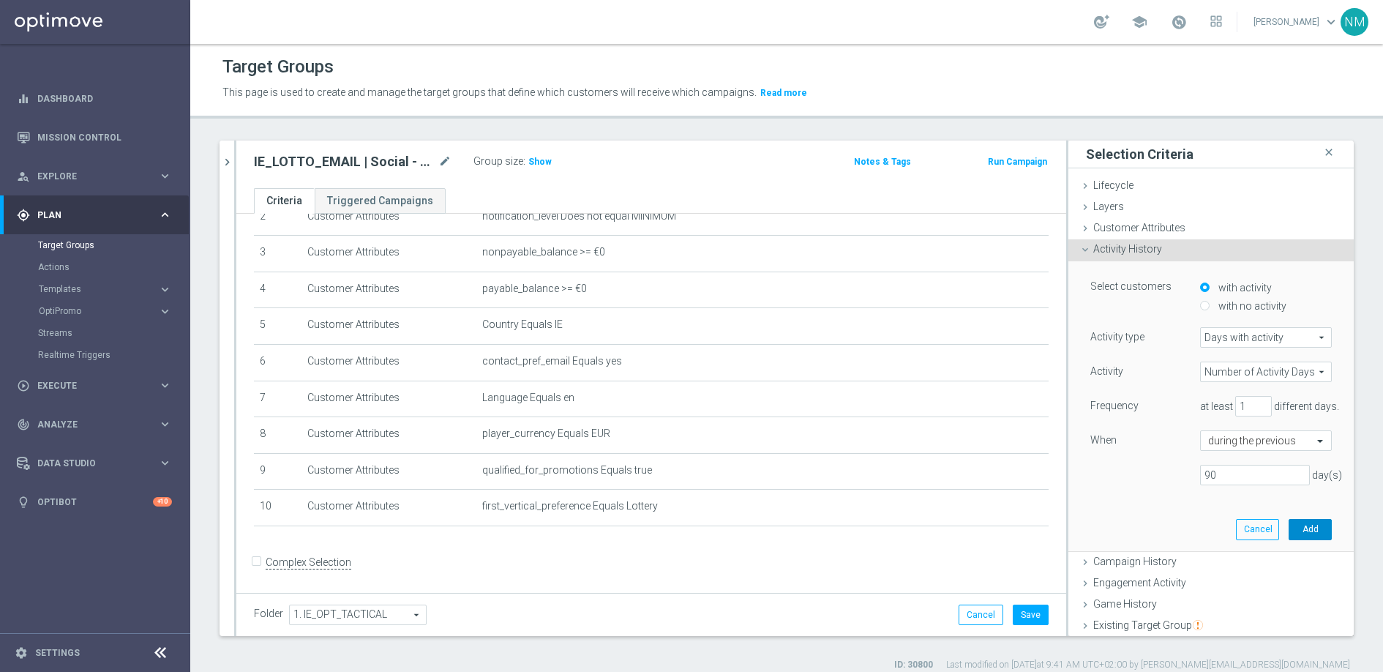
click at [1295, 528] on button "Add" at bounding box center [1310, 529] width 43 height 20
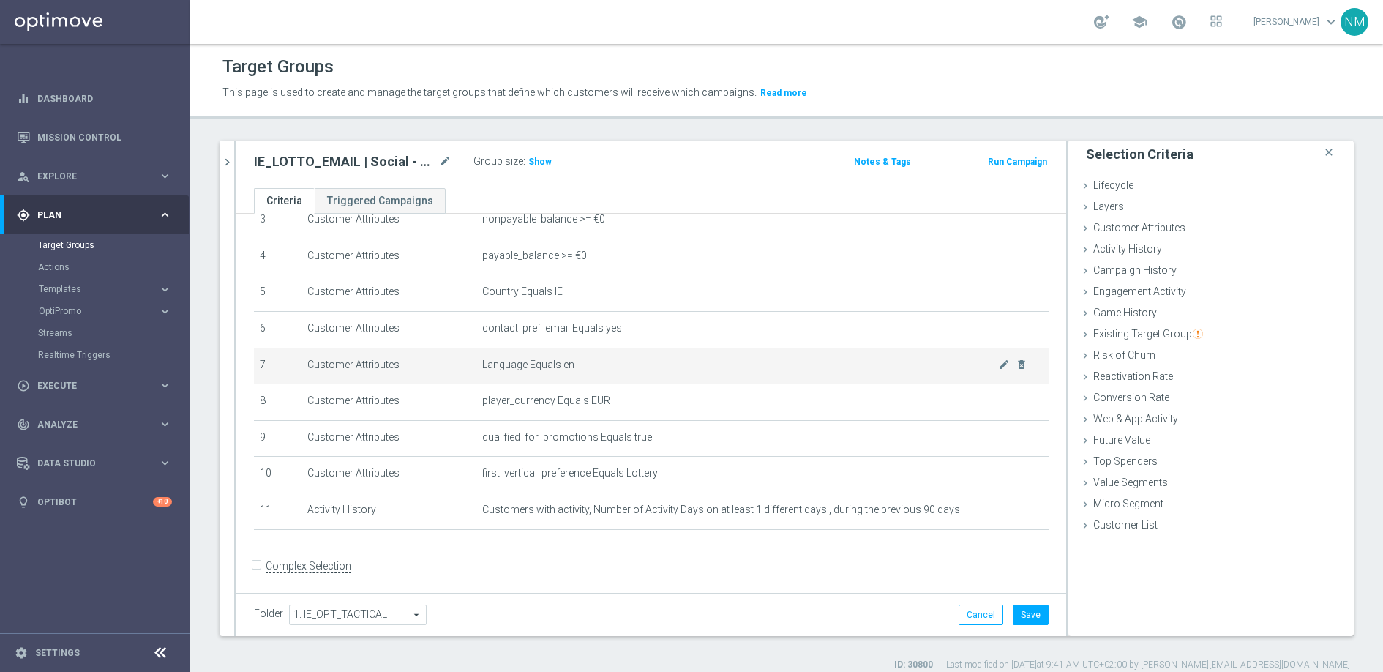
scroll to position [138, 0]
click at [541, 160] on span "Show" at bounding box center [539, 162] width 23 height 10
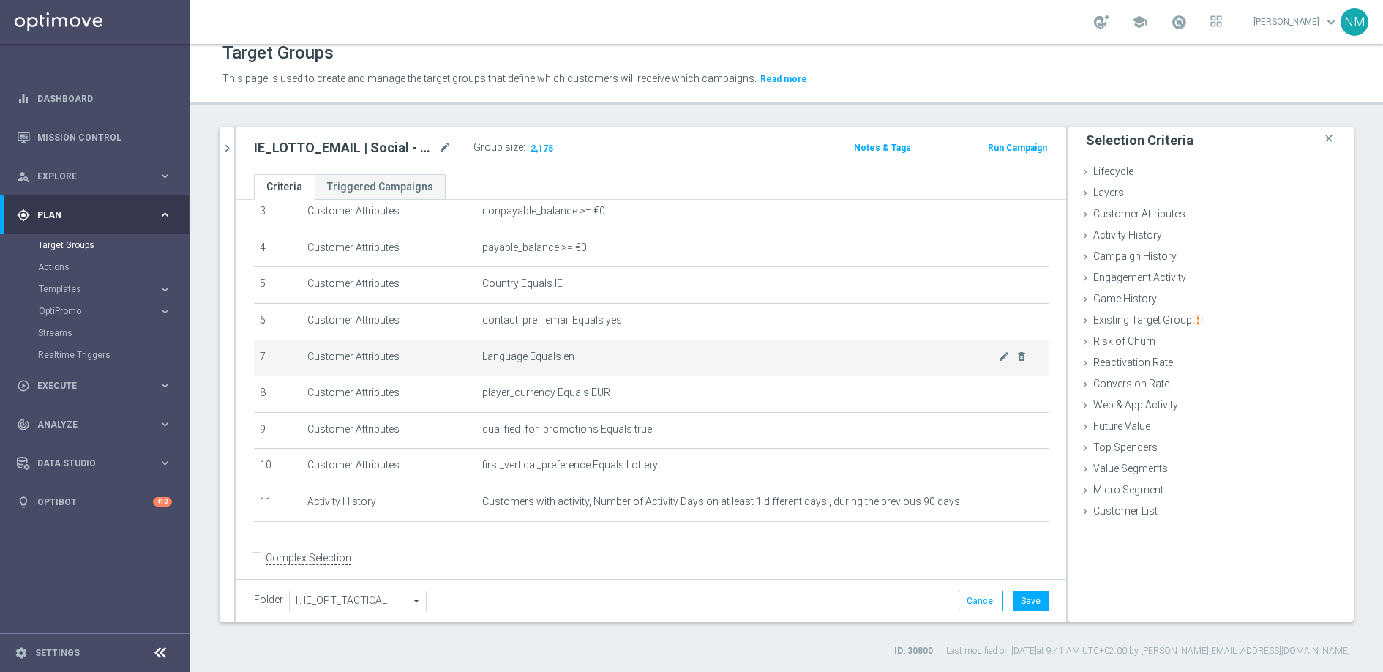
scroll to position [127, 0]
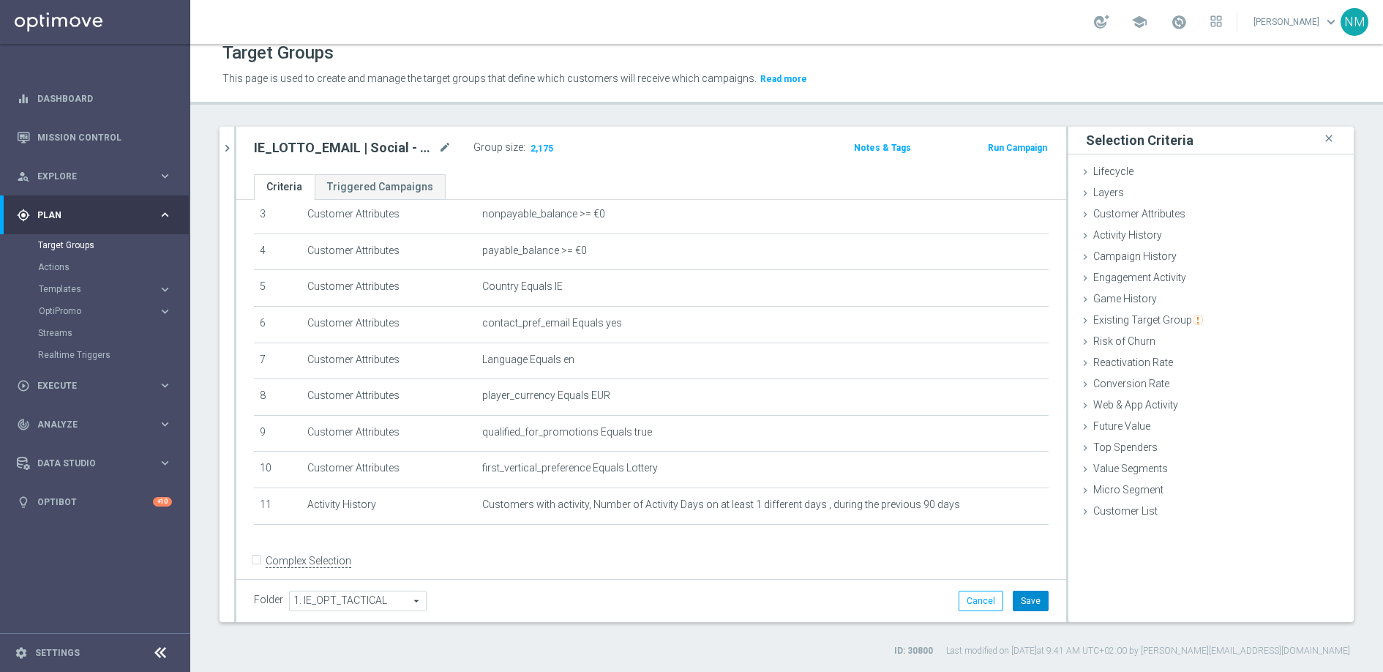
click at [1014, 599] on button "Save" at bounding box center [1031, 601] width 36 height 20
click at [79, 96] on link "Dashboard" at bounding box center [104, 98] width 135 height 39
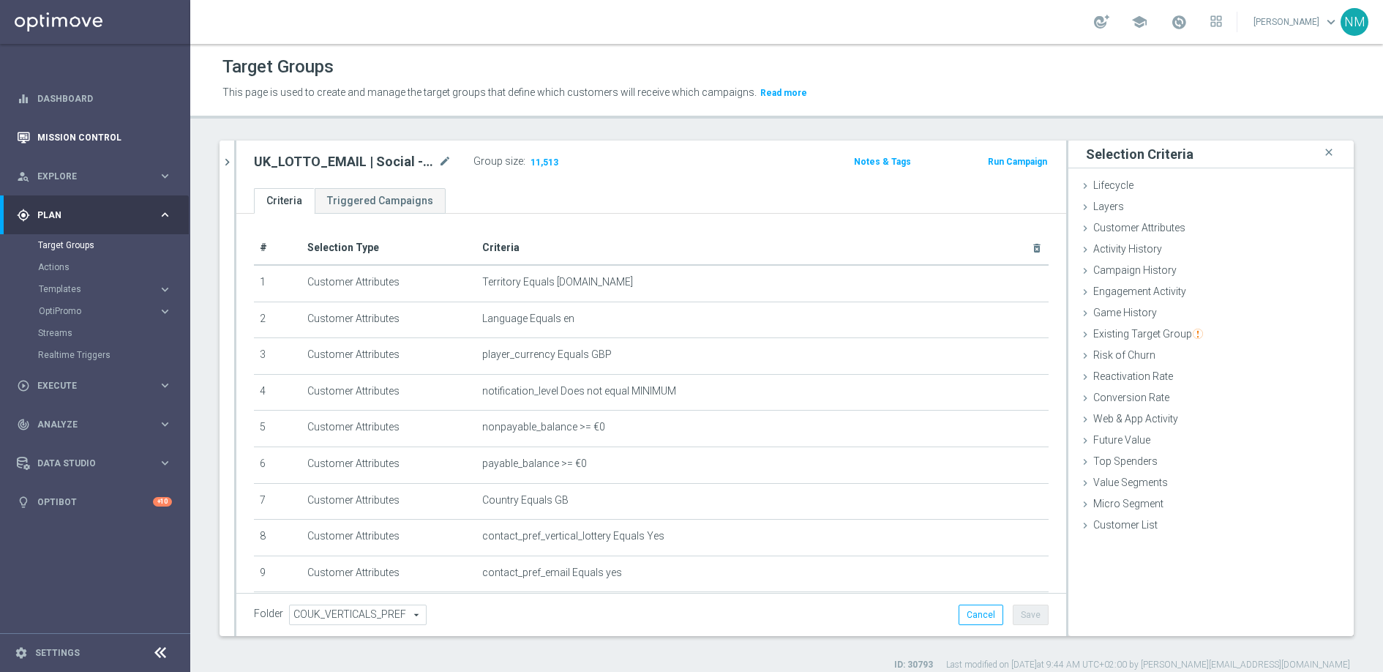
scroll to position [175, 0]
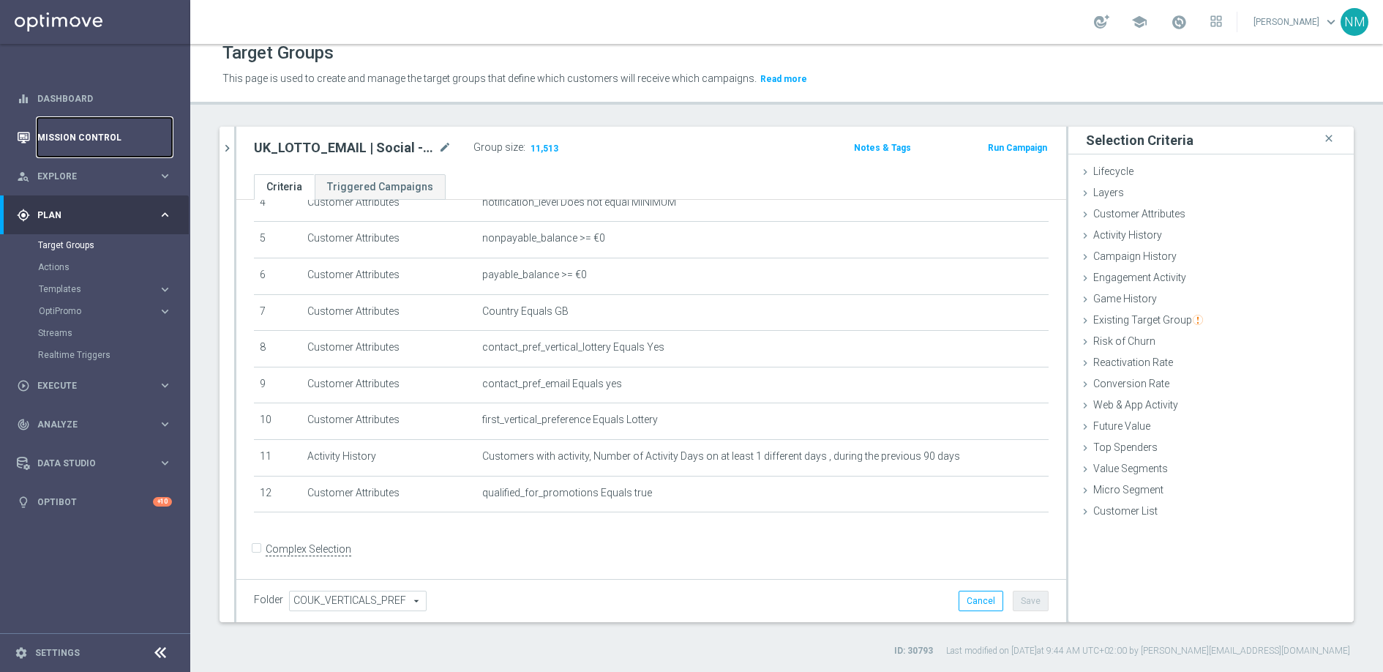
click at [74, 136] on link "Mission Control" at bounding box center [104, 137] width 135 height 39
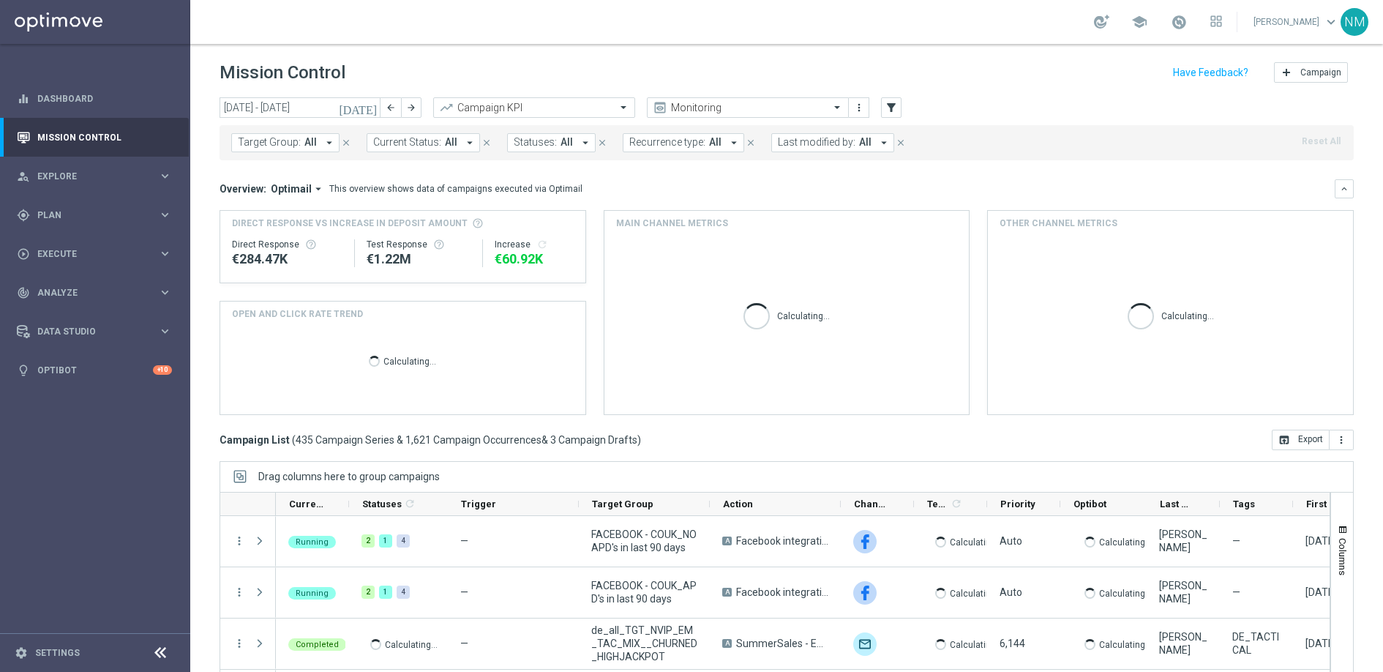
click at [313, 143] on span "All" at bounding box center [310, 142] width 12 height 12
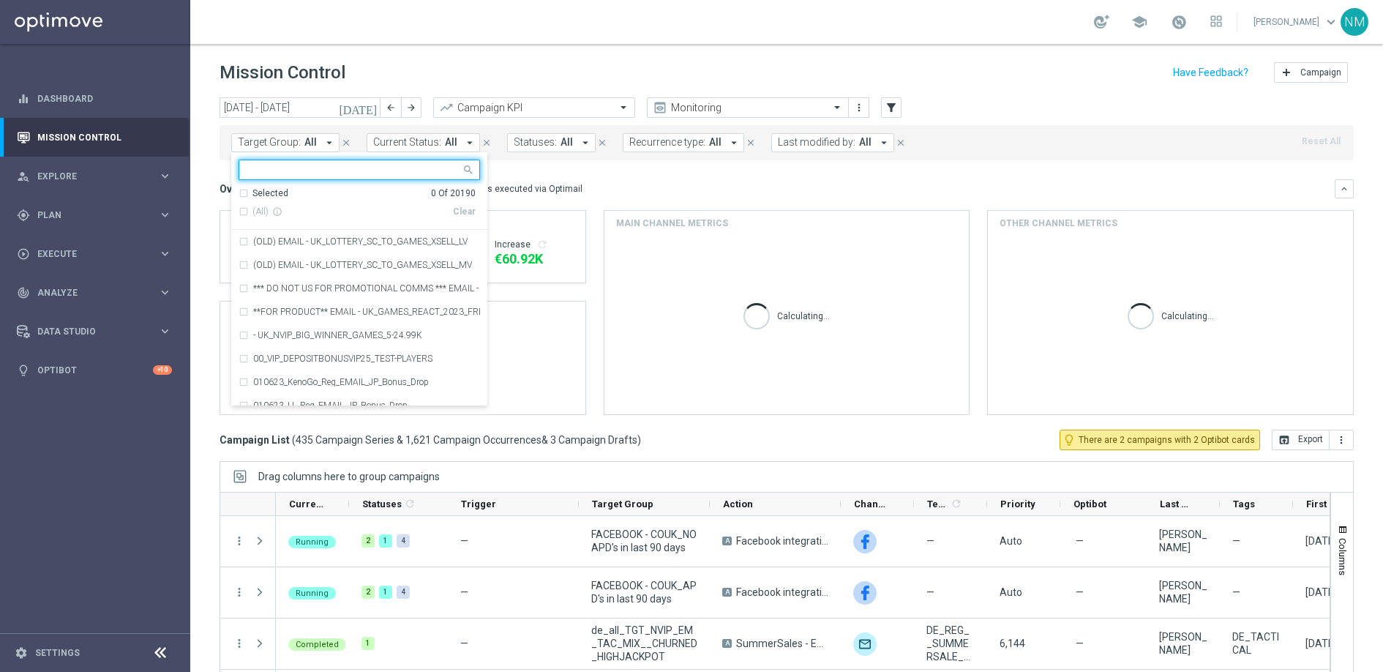
click at [967, 149] on div "Target Group: All arrow_drop_down Selected 0 Of 20190 (All) info_outline Clear …" at bounding box center [787, 142] width 1134 height 35
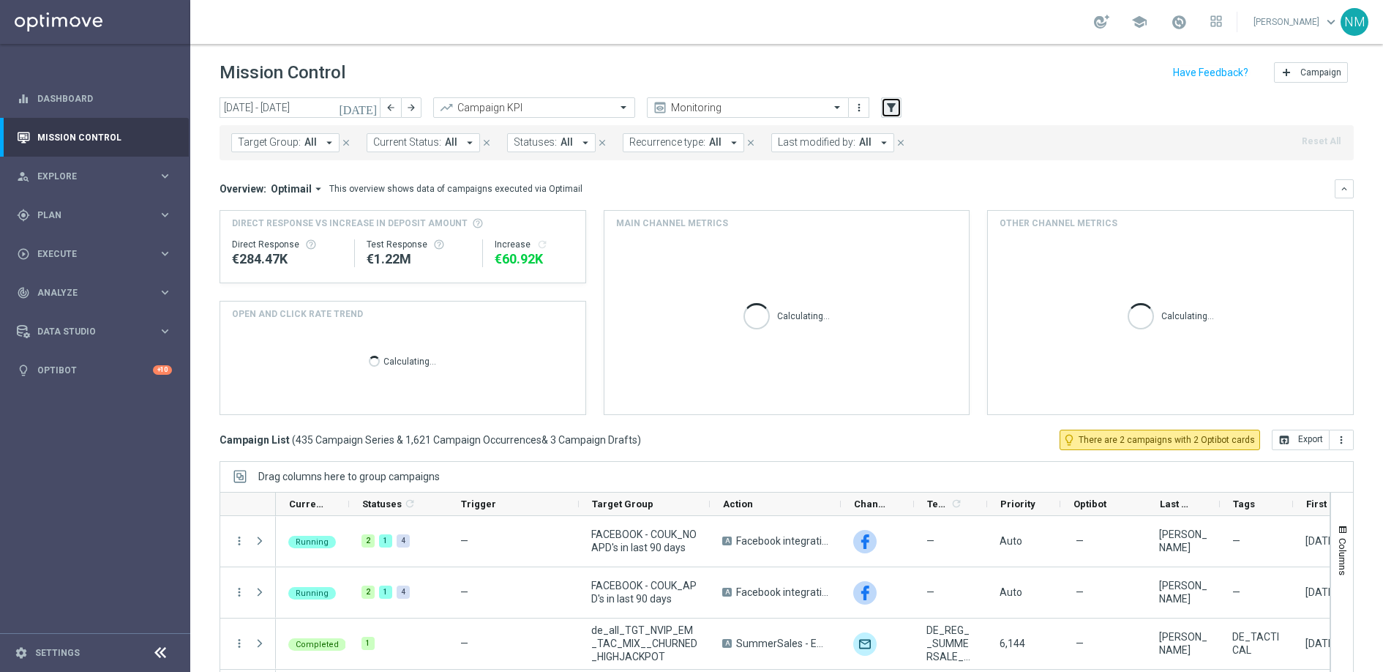
click at [891, 101] on icon "filter_alt" at bounding box center [891, 107] width 13 height 13
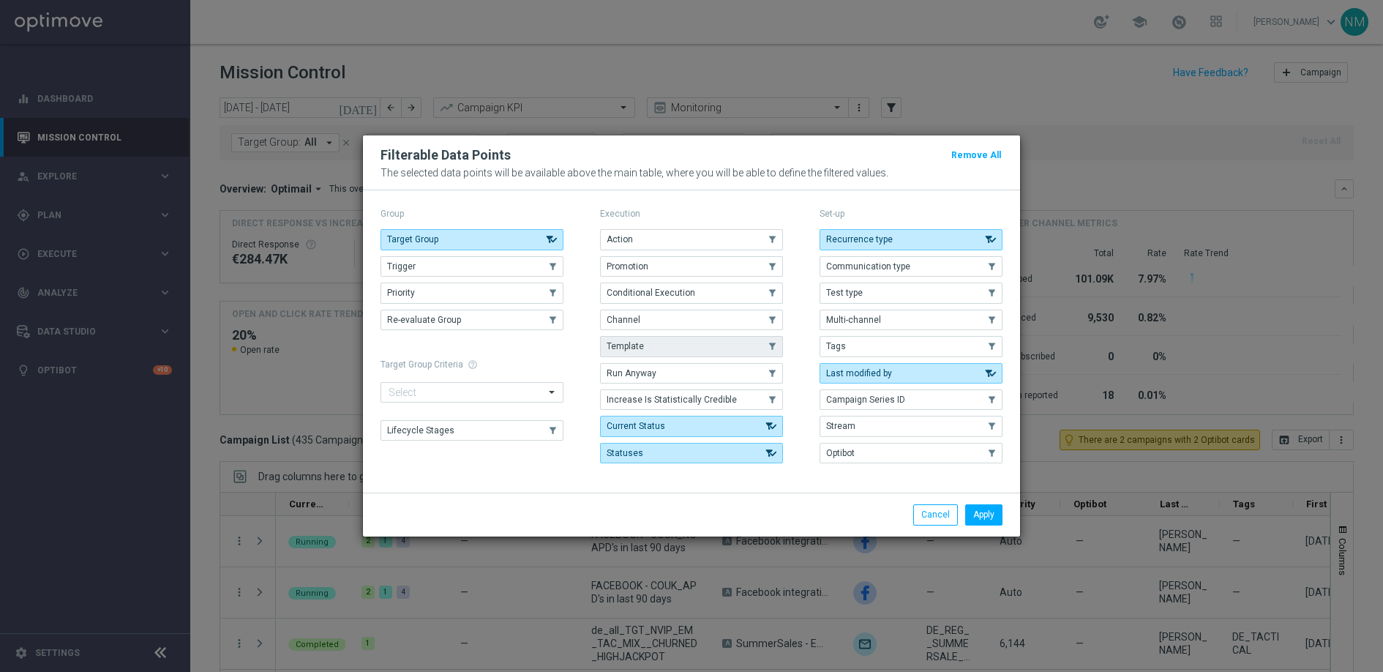
click at [644, 341] on button "Template" at bounding box center [691, 346] width 183 height 20
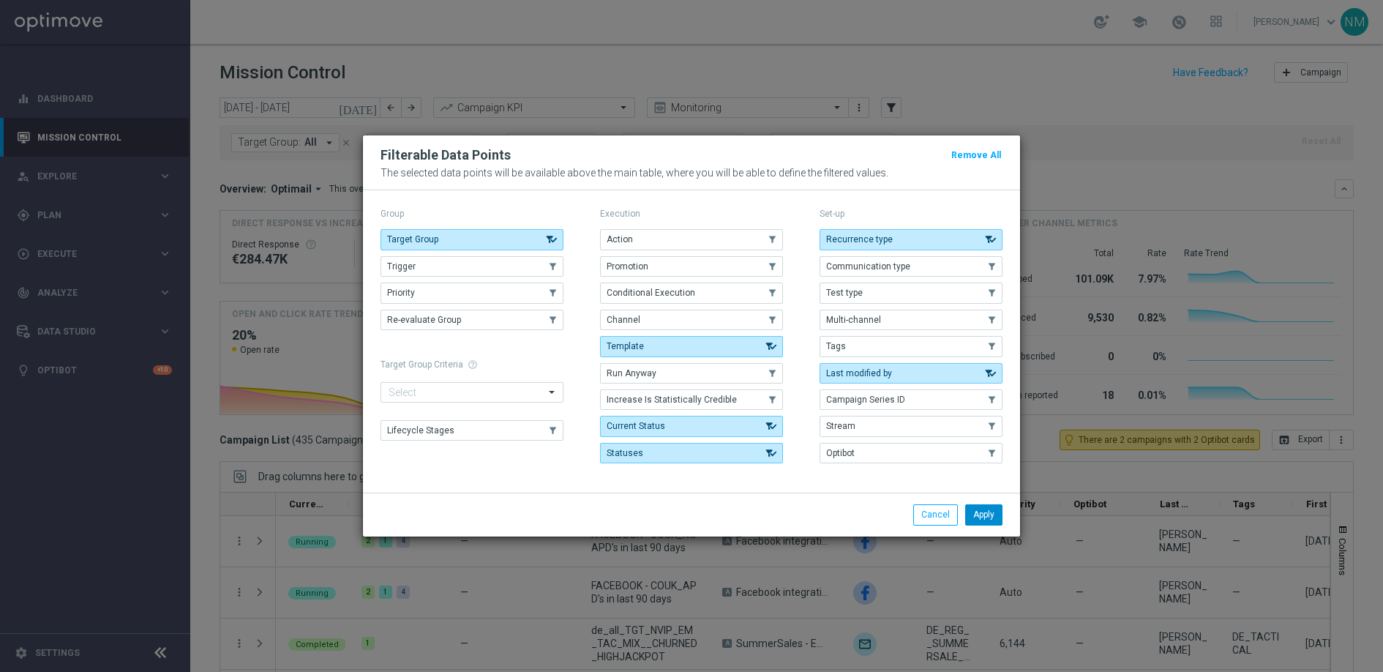
click at [978, 516] on button "Apply" at bounding box center [983, 514] width 37 height 20
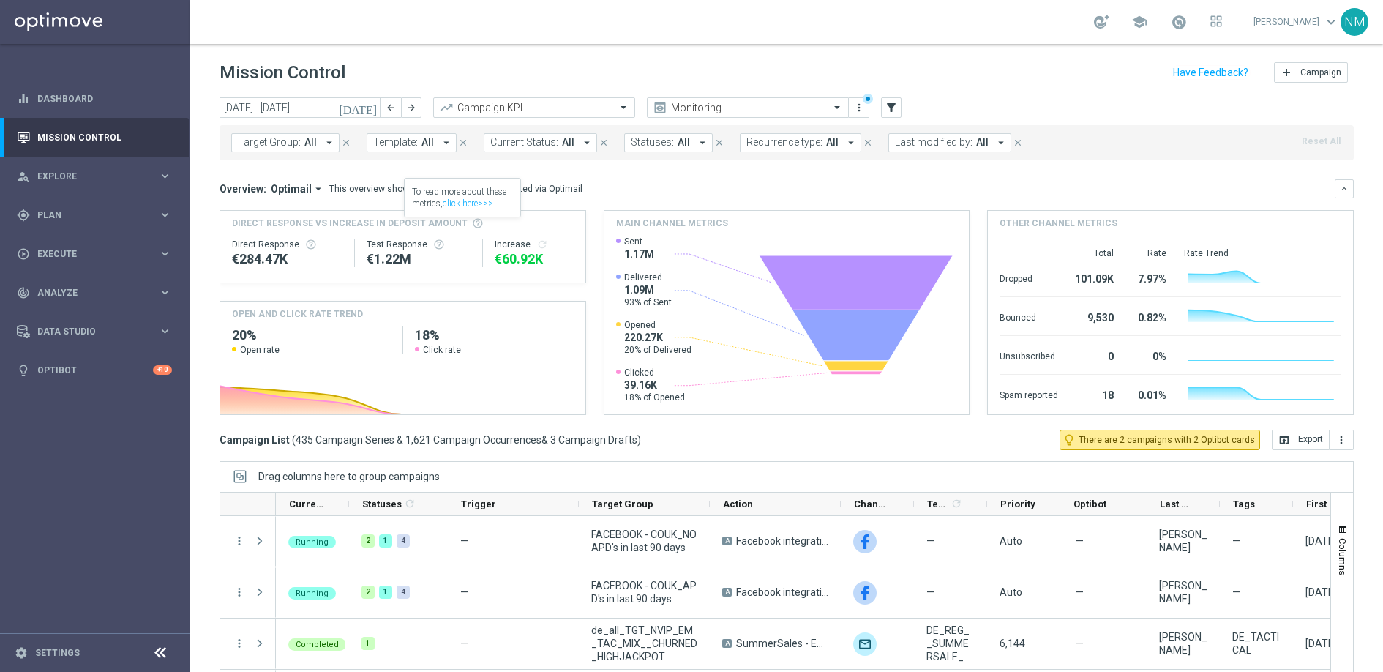
click at [440, 149] on button "Template: All arrow_drop_down" at bounding box center [412, 142] width 90 height 19
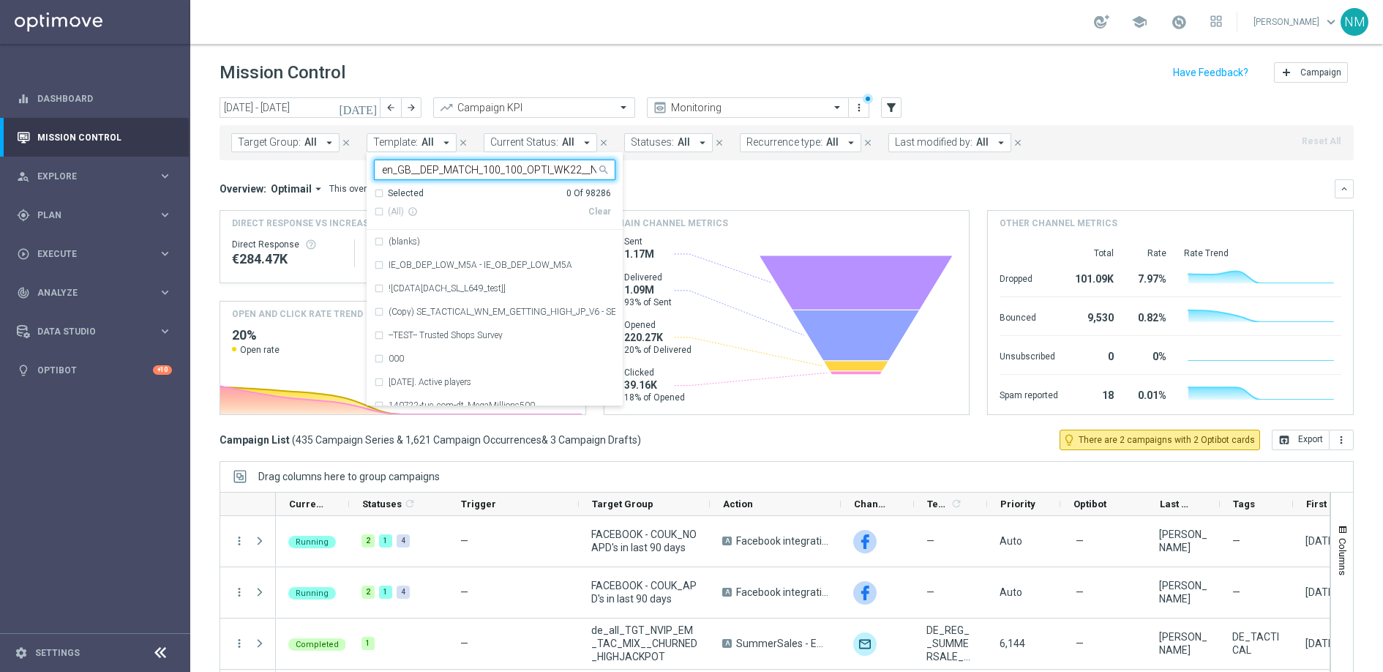
scroll to position [0, 83]
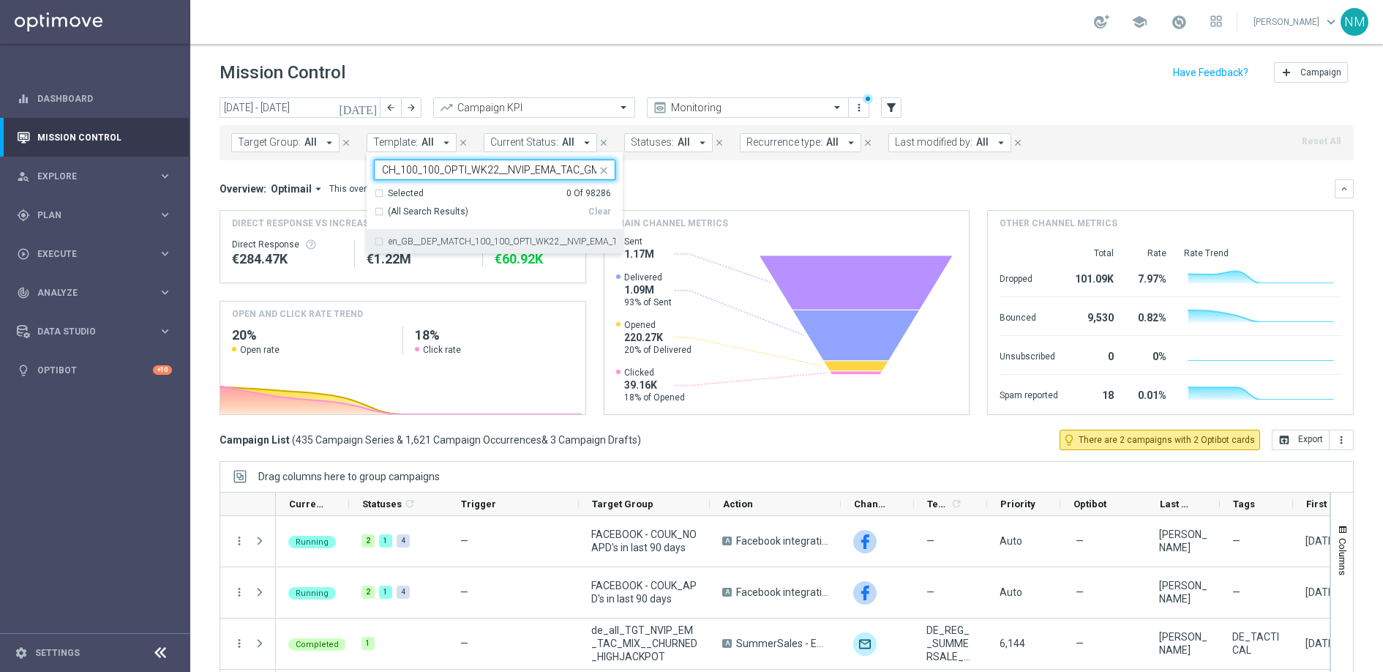
click at [449, 242] on label "en_GB__DEP_MATCH_100_100_OPTI_WK22__NVIP_EMA_TAC_GM" at bounding box center [502, 241] width 227 height 9
type input "en_GB__DEP_MATCH_100_100_OPTI_WK22__NVIP_EMA_TAC_GM"
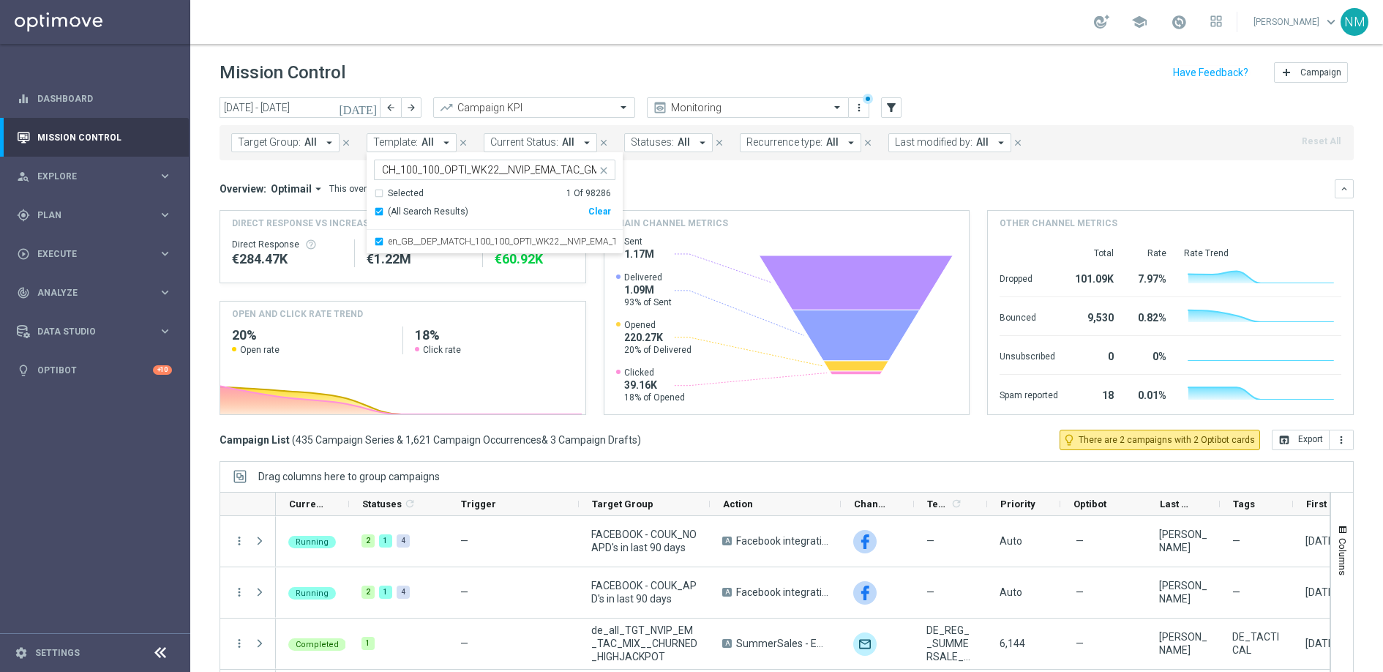
scroll to position [0, 0]
click at [705, 193] on div "Overview: Optimail arrow_drop_down This overview shows data of campaigns execut…" at bounding box center [777, 188] width 1115 height 13
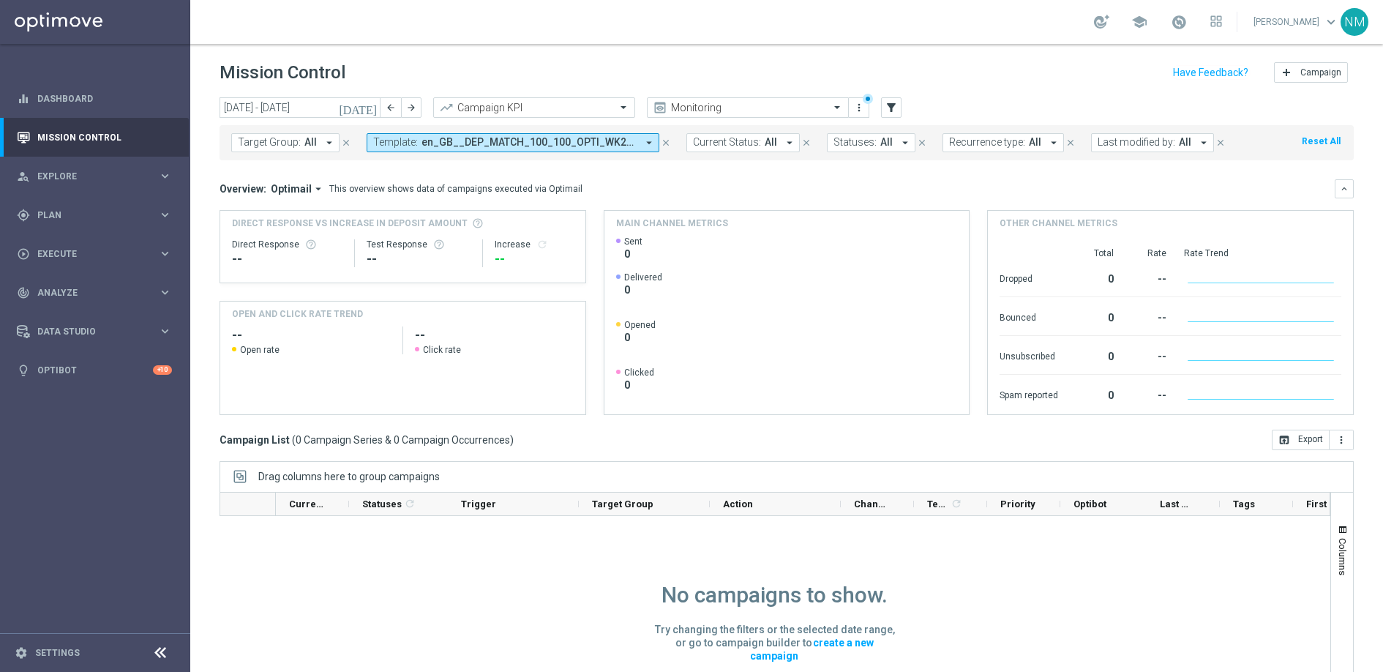
click at [373, 108] on icon "[DATE]" at bounding box center [359, 107] width 40 height 13
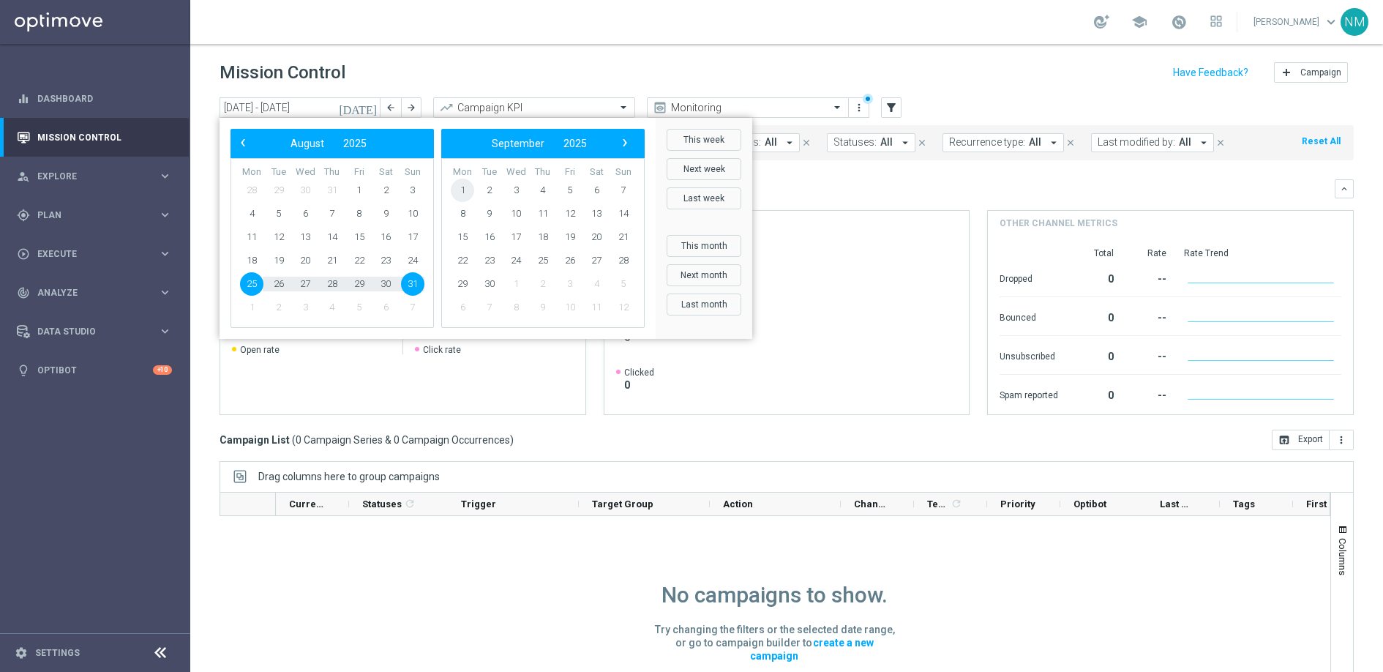
click at [460, 188] on span "1" at bounding box center [462, 190] width 23 height 23
click at [257, 189] on span "1" at bounding box center [251, 190] width 23 height 23
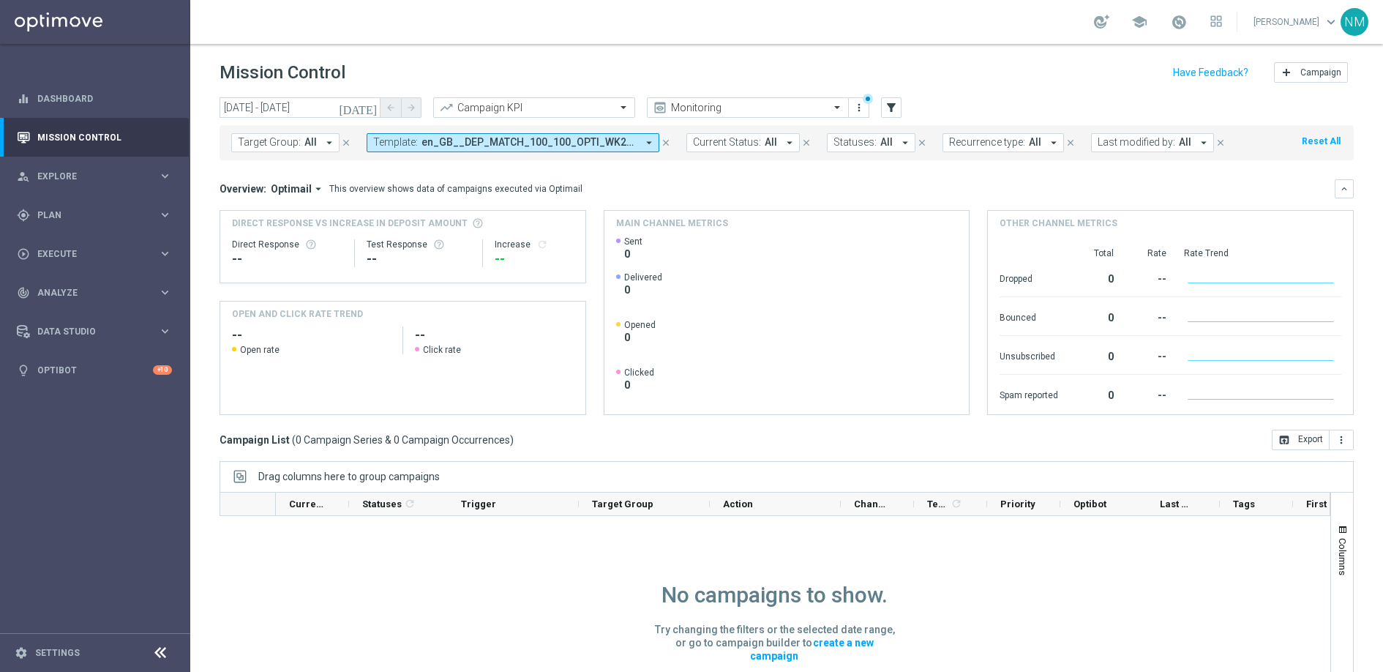
click at [373, 106] on icon "[DATE]" at bounding box center [359, 107] width 40 height 13
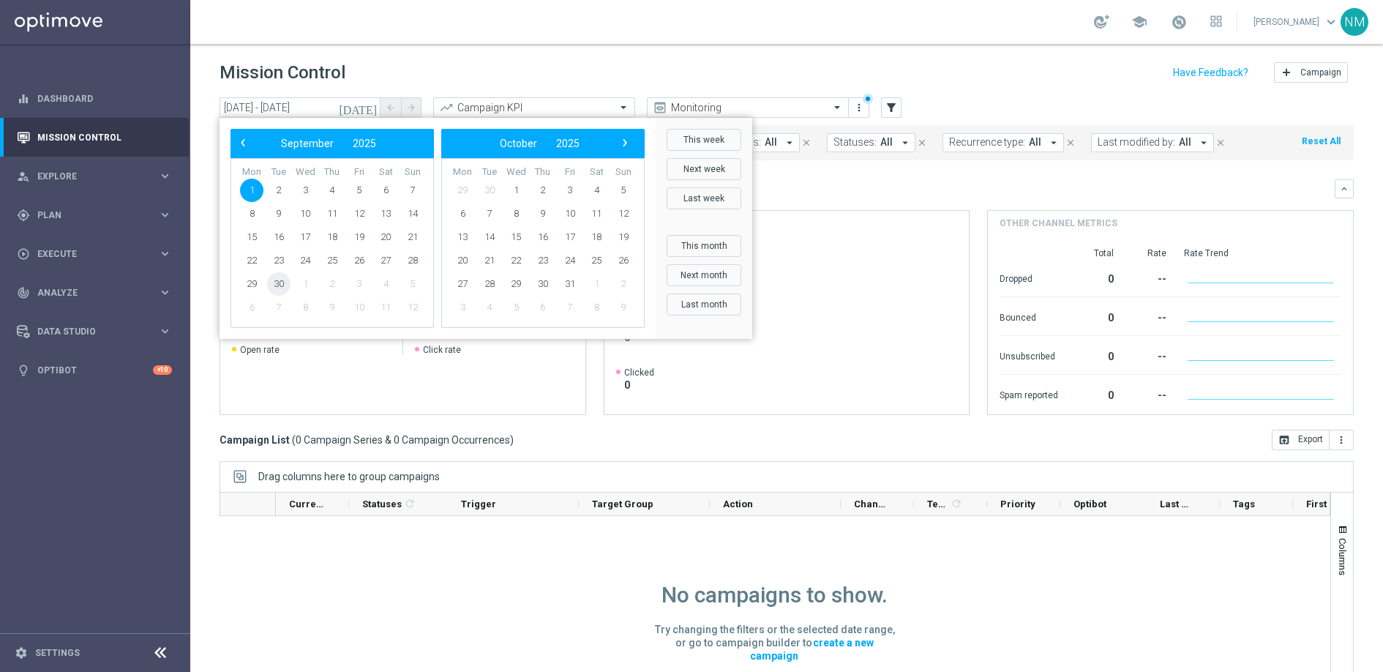
click at [280, 284] on span "30" at bounding box center [278, 283] width 23 height 23
click at [252, 179] on span "1" at bounding box center [251, 190] width 23 height 23
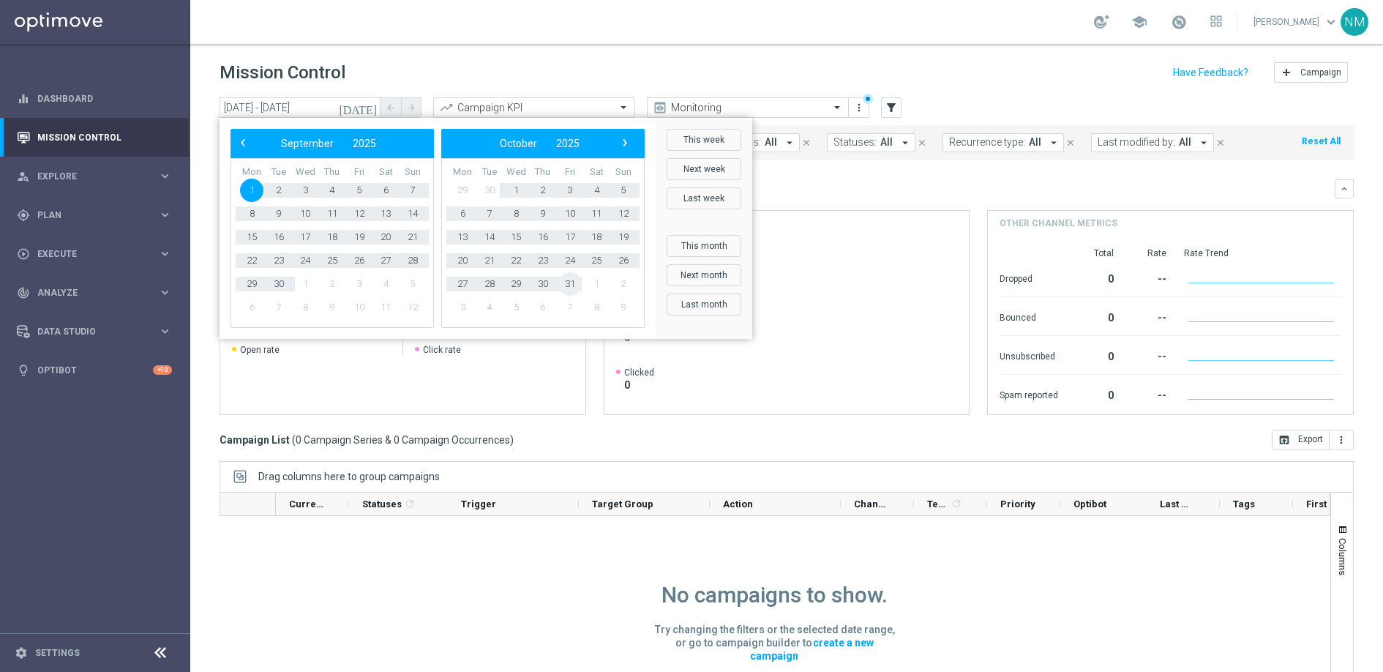
click at [568, 284] on span "31" at bounding box center [569, 283] width 23 height 23
type input "01 Sep 2025 - 31 Oct 2025"
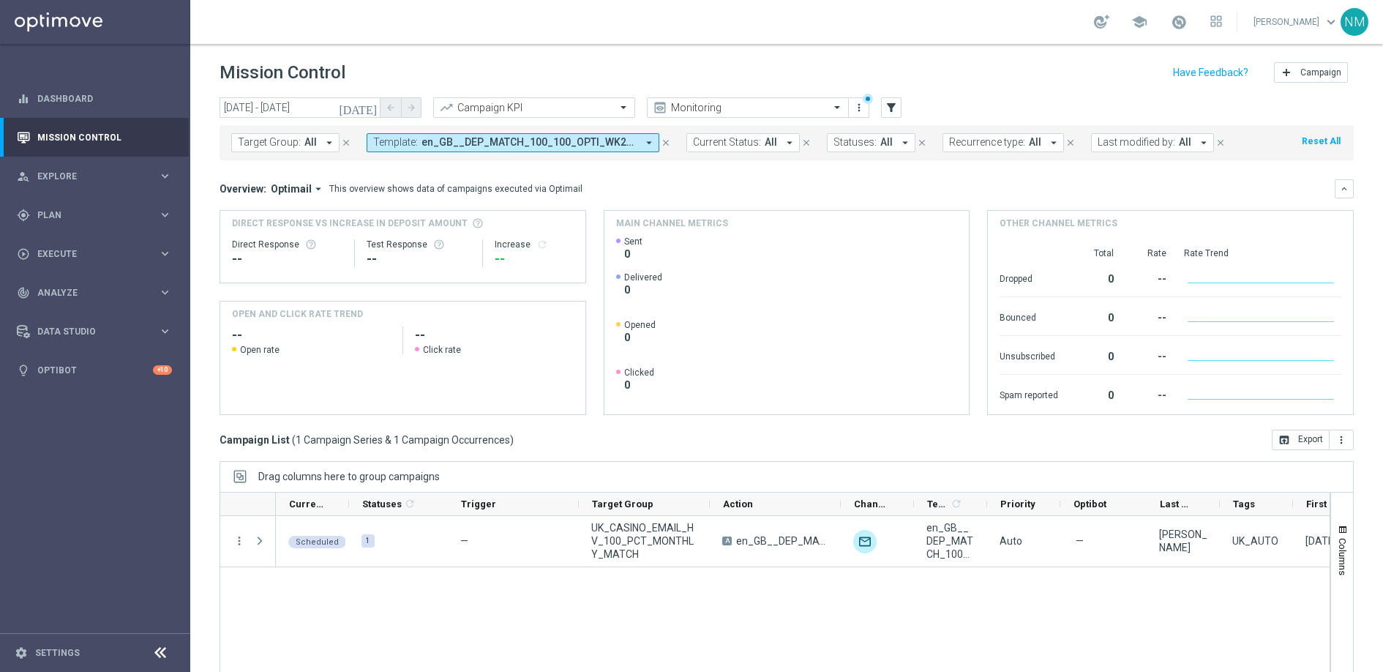
click at [662, 611] on div "Scheduled 1 — UK_CASINO_EMAIL_HV_100_PCT_MONTHLY_MATCH A en_GB__DEP_MATCH_100_1…" at bounding box center [803, 616] width 1054 height 201
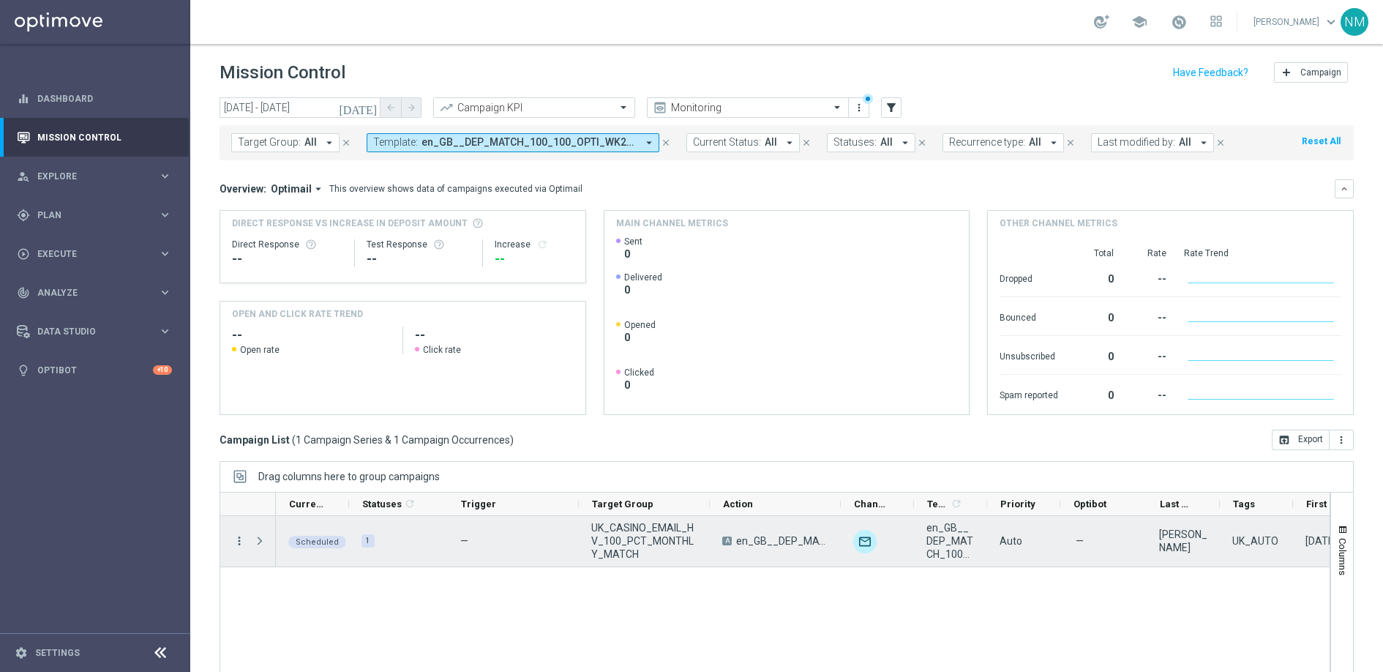
click at [241, 544] on icon "more_vert" at bounding box center [239, 540] width 13 height 13
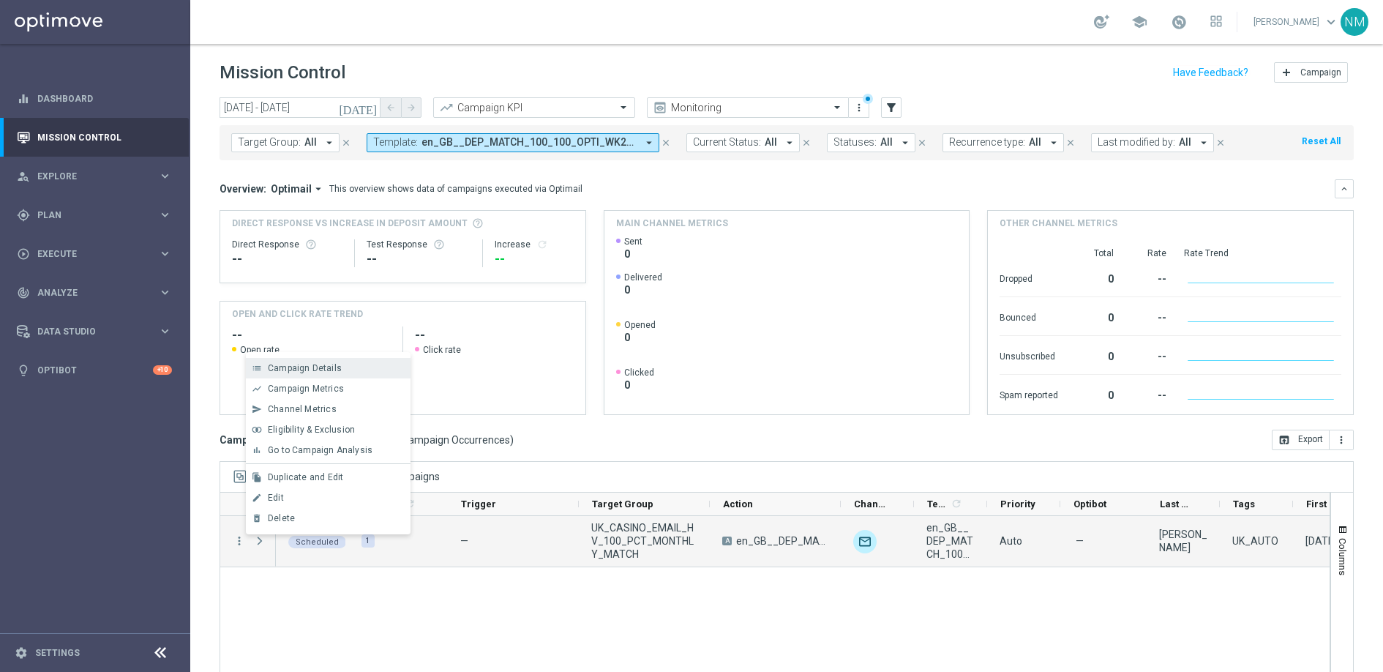
click at [302, 364] on span "Campaign Details" at bounding box center [305, 368] width 74 height 10
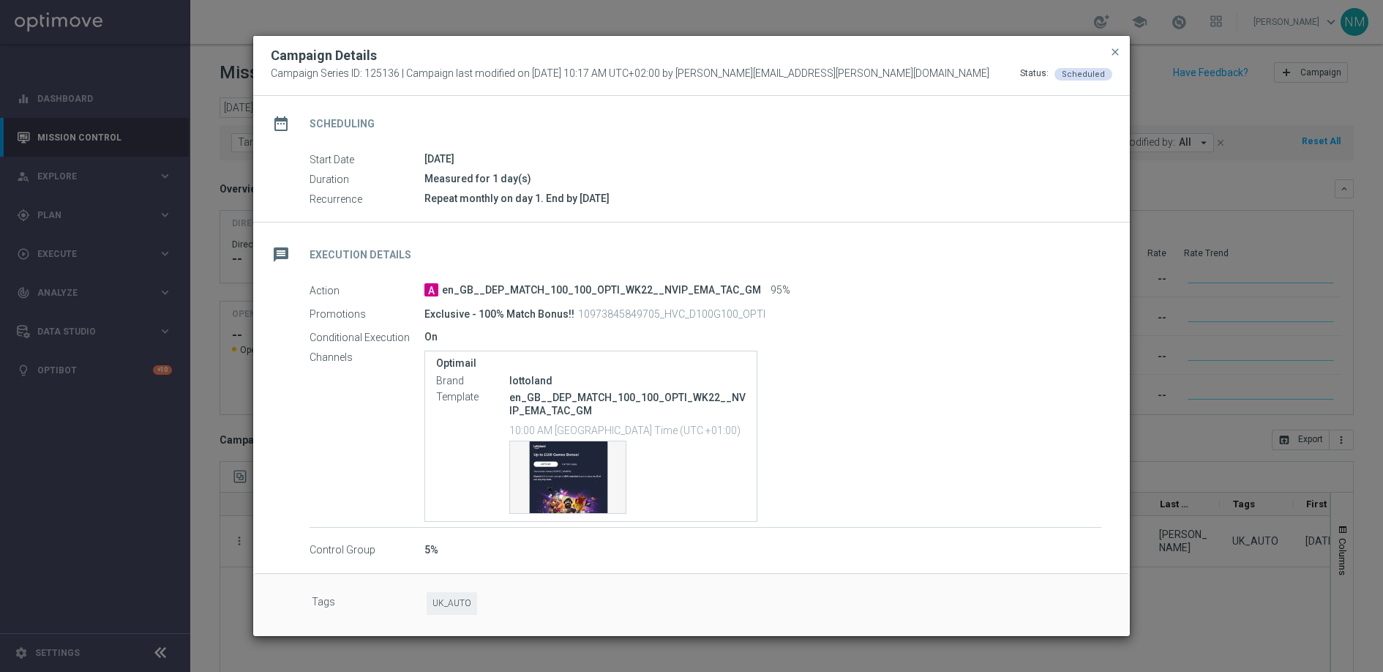
scroll to position [116, 0]
click at [1115, 54] on span "close" at bounding box center [1115, 52] width 12 height 12
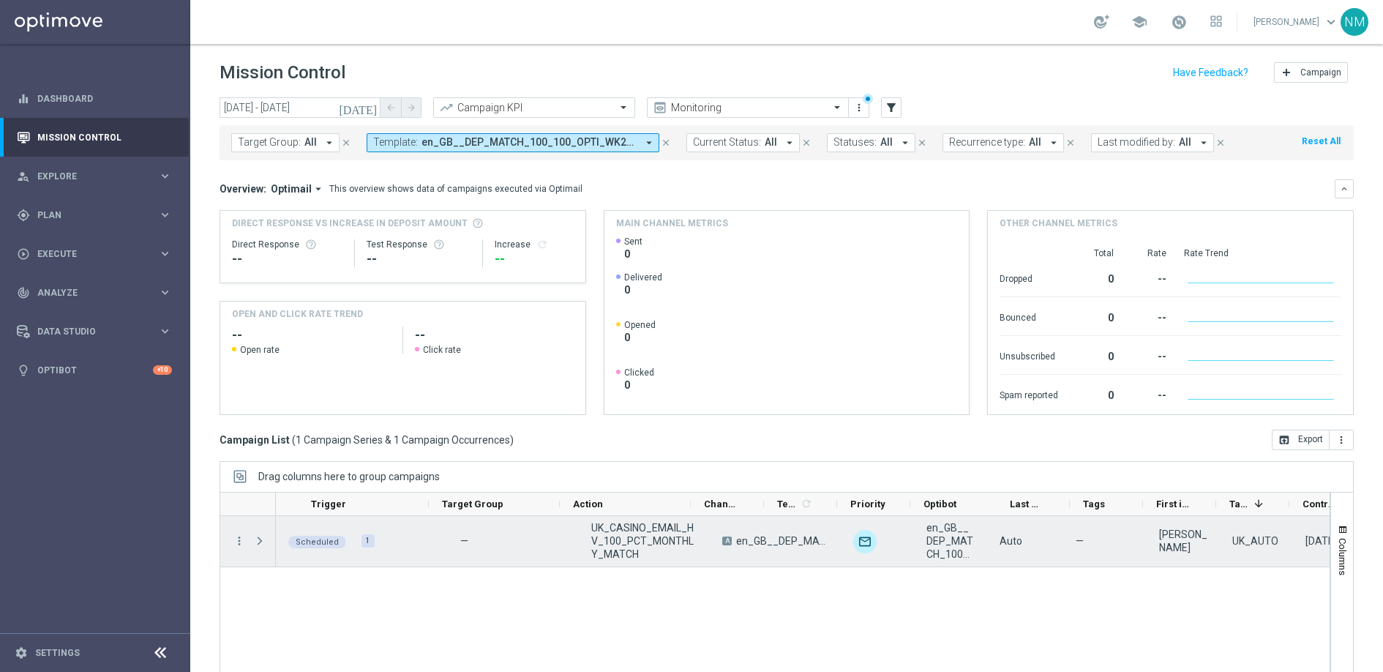
scroll to position [0, 192]
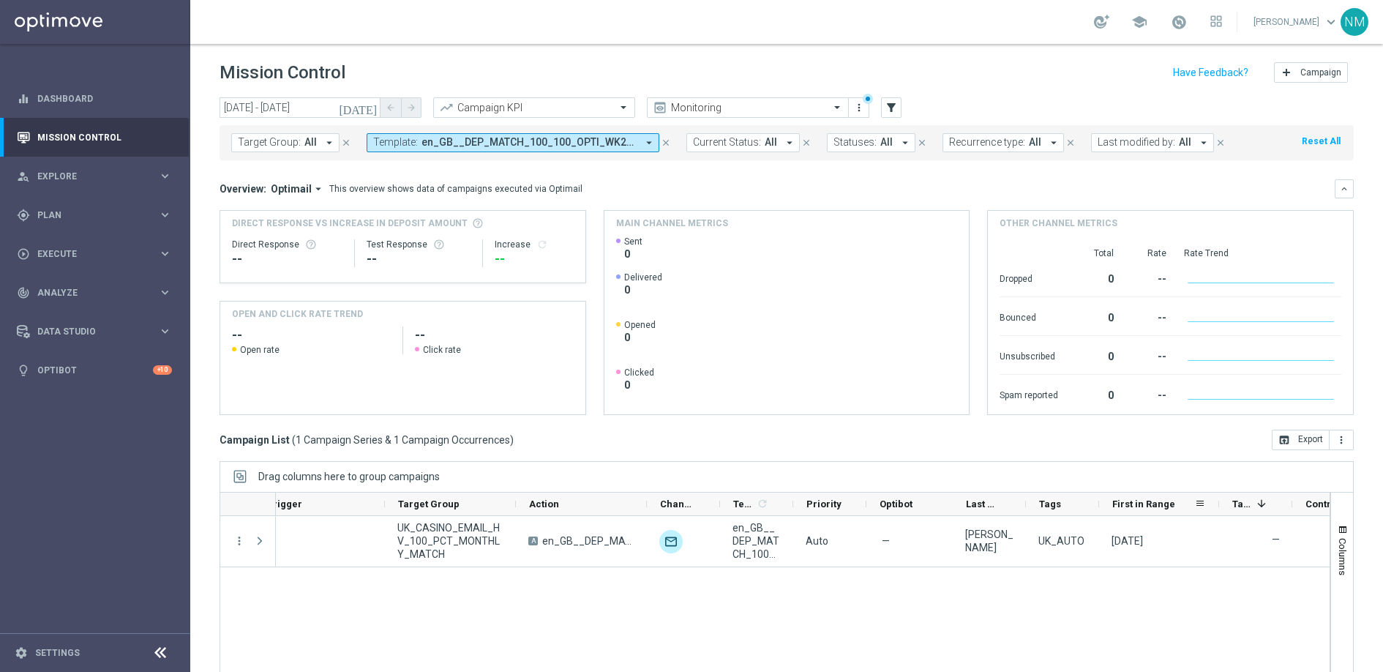
drag, startPoint x: 1171, startPoint y: 501, endPoint x: 1217, endPoint y: 501, distance: 46.1
click at [1217, 501] on div at bounding box center [1219, 504] width 6 height 23
